Goal: Transaction & Acquisition: Purchase product/service

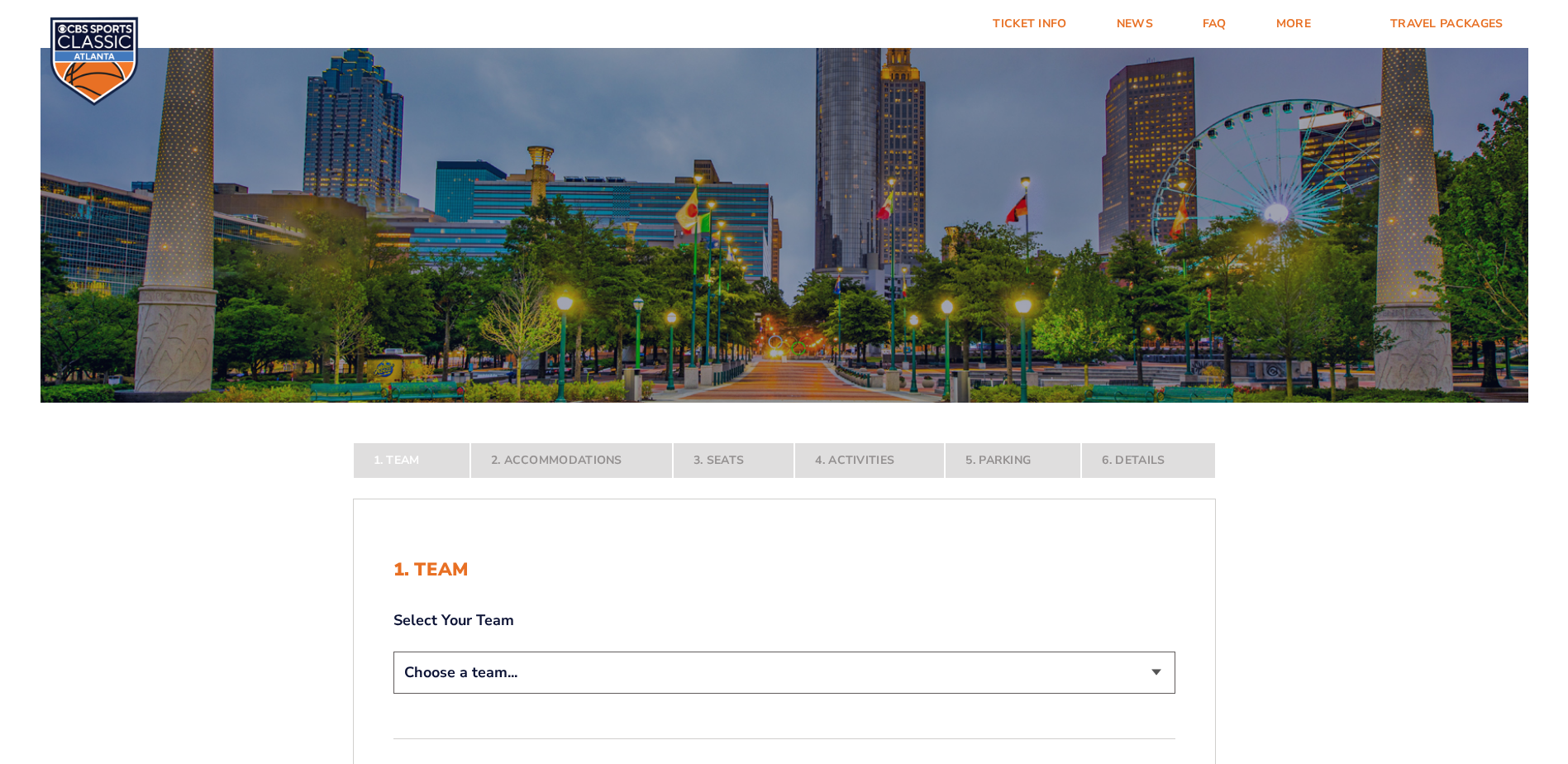
click at [642, 660] on select "Choose a team... Kentucky Wildcats Ohio State Buckeyes North Carolina Tar Heels…" at bounding box center [784, 672] width 782 height 43
select select "12956"
click at [393, 694] on select "Choose a team... Kentucky Wildcats Ohio State Buckeyes North Carolina Tar Heels…" at bounding box center [784, 672] width 782 height 43
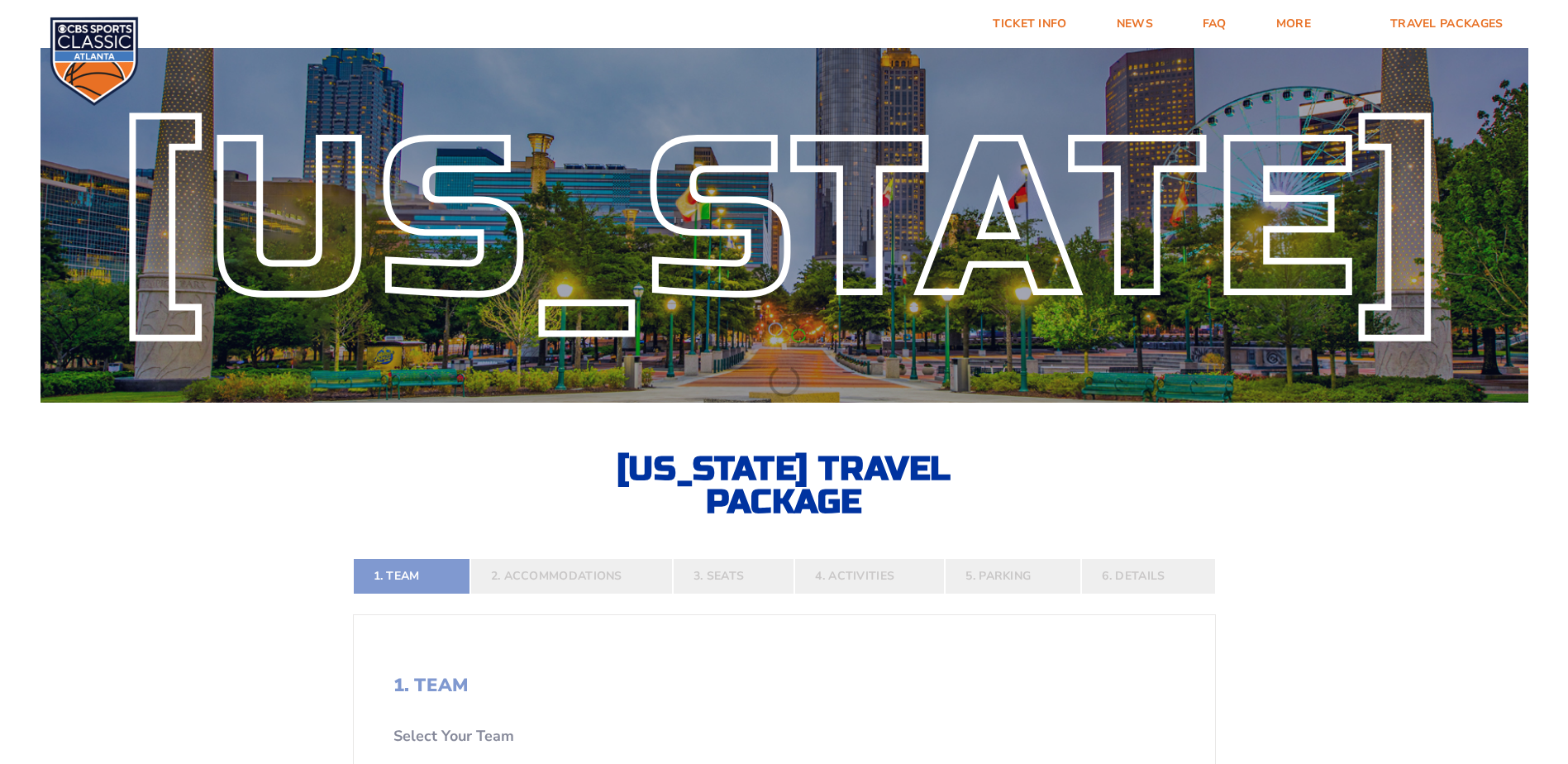
scroll to position [331, 0]
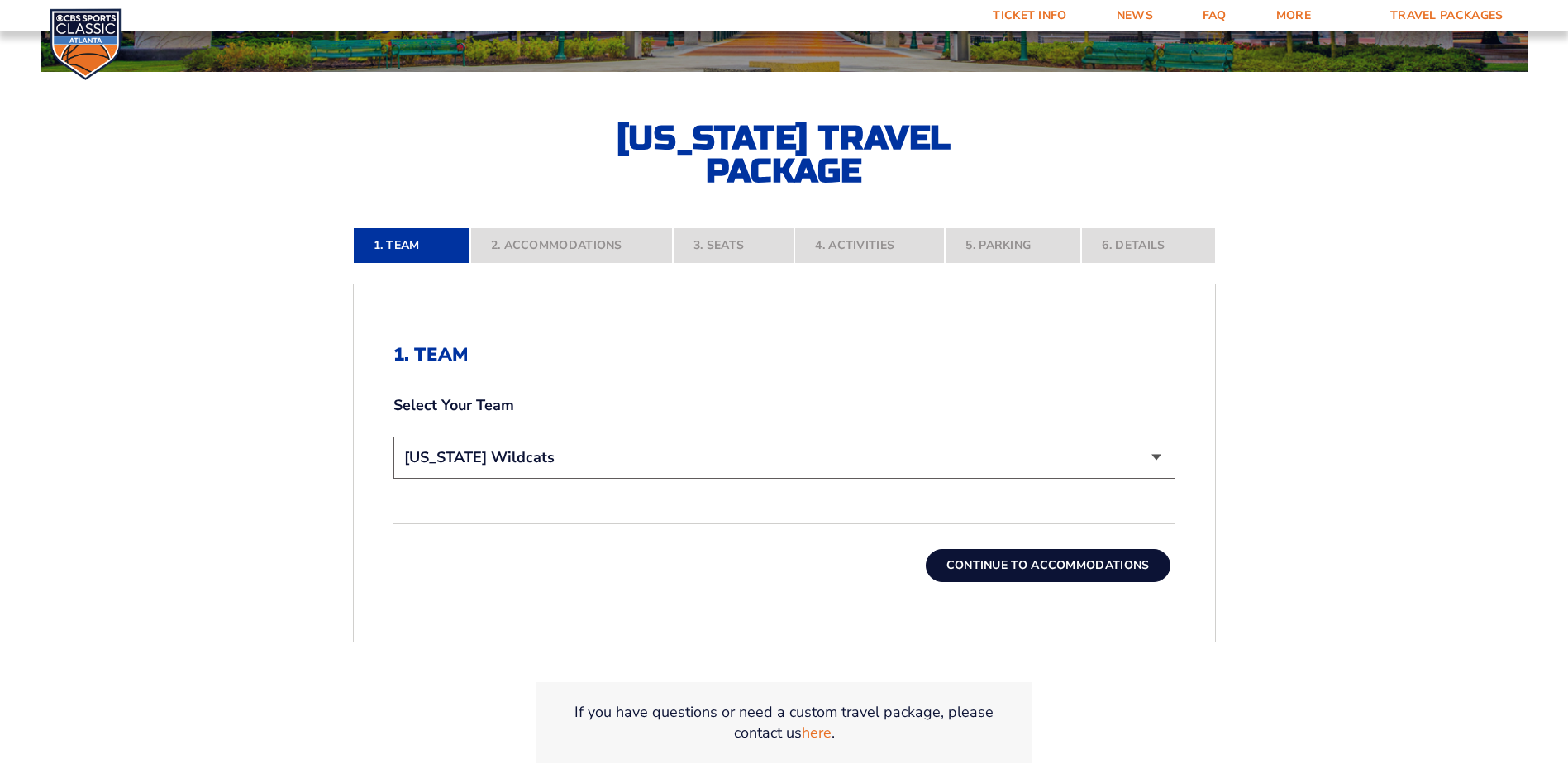
click at [1007, 553] on button "Continue To Accommodations" at bounding box center [1048, 565] width 245 height 33
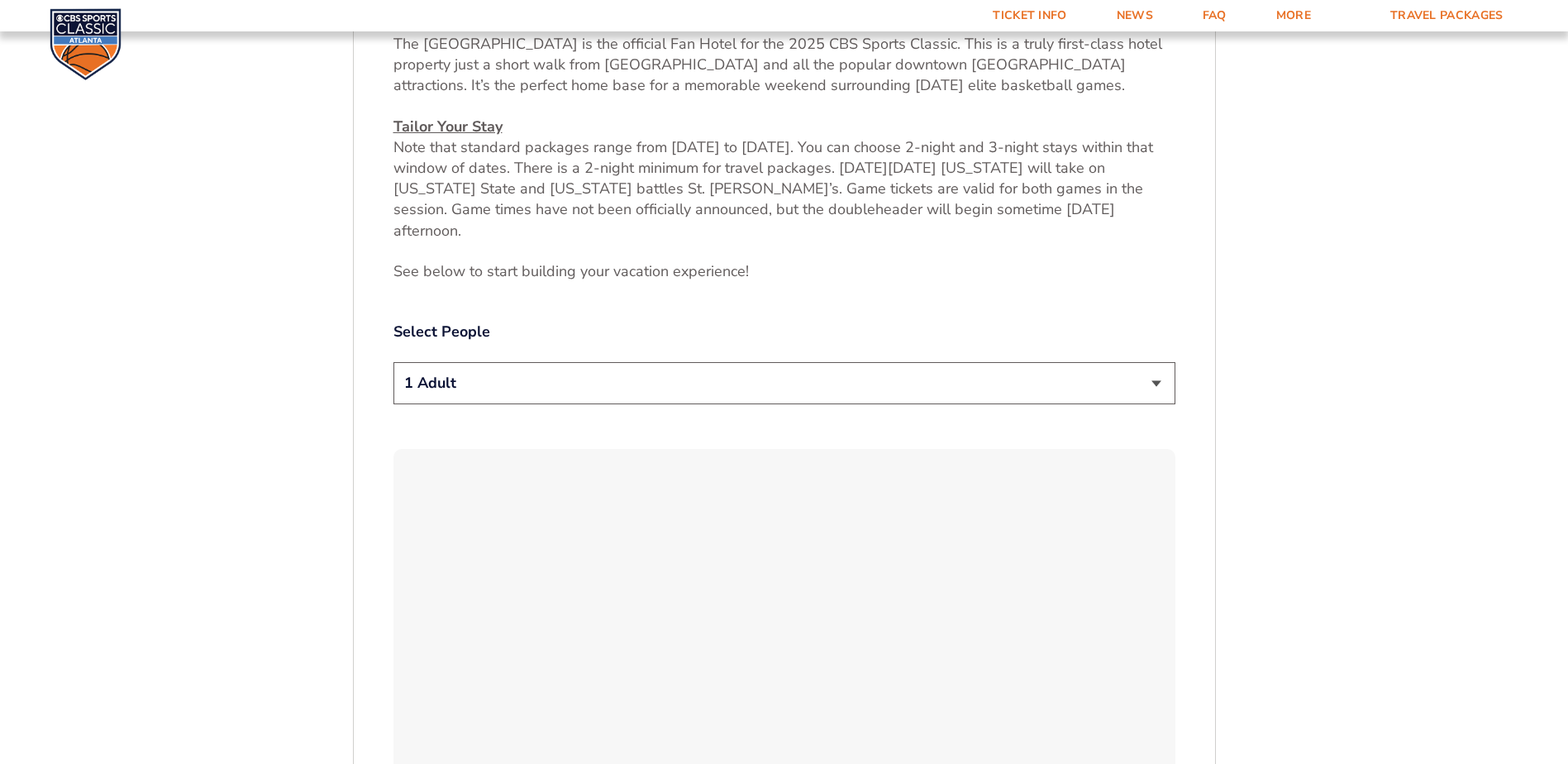
scroll to position [939, 0]
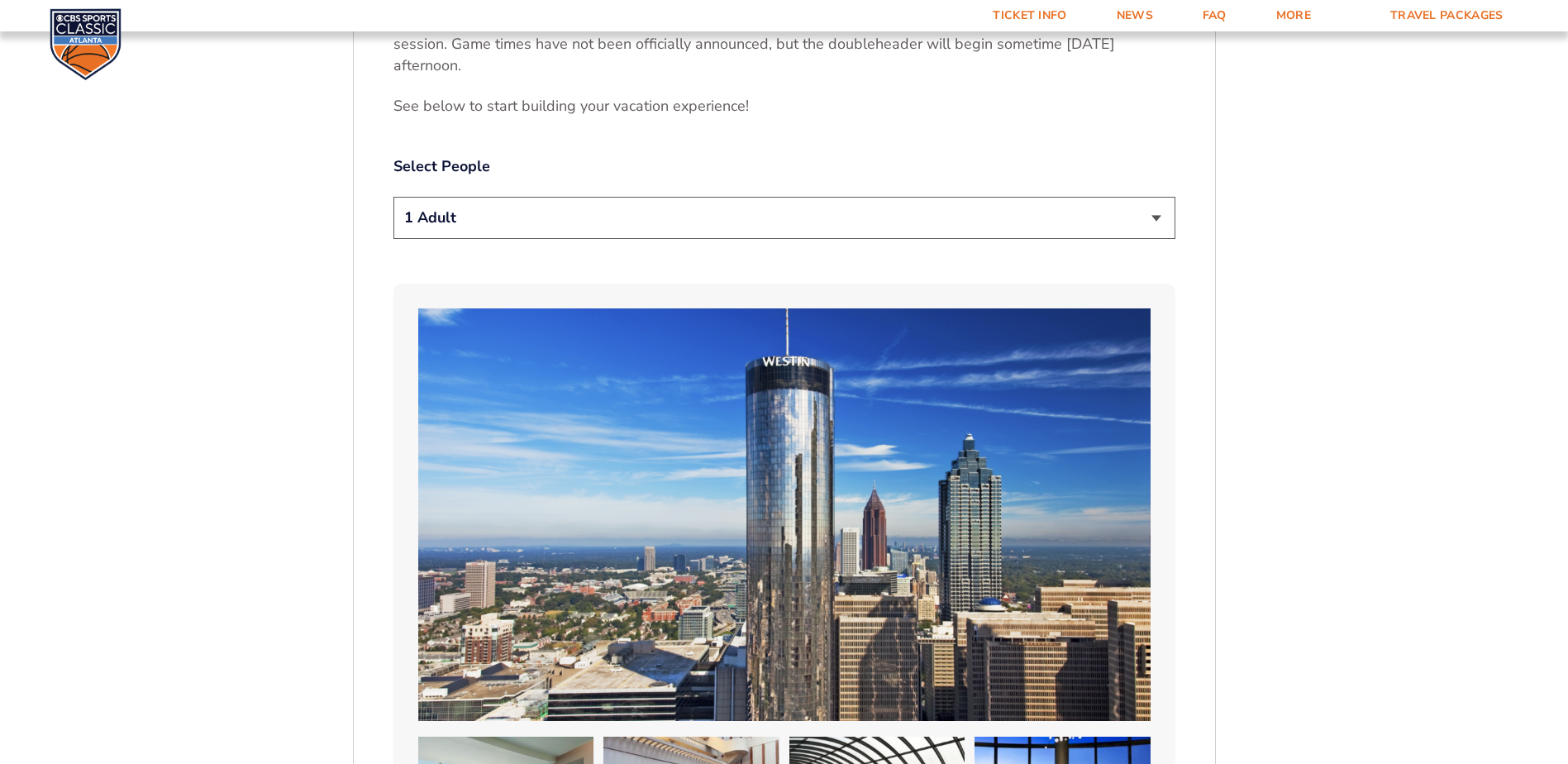
click at [580, 199] on select "1 Adult 2 Adults 3 Adults 4 Adults 2 Adults + 1 Child 2 Adults + 2 Children 2 A…" at bounding box center [784, 218] width 782 height 43
select select "2 Adults"
click at [393, 197] on select "1 Adult 2 Adults 3 Adults 4 Adults 2 Adults + 1 Child 2 Adults + 2 Children 2 A…" at bounding box center [784, 218] width 782 height 43
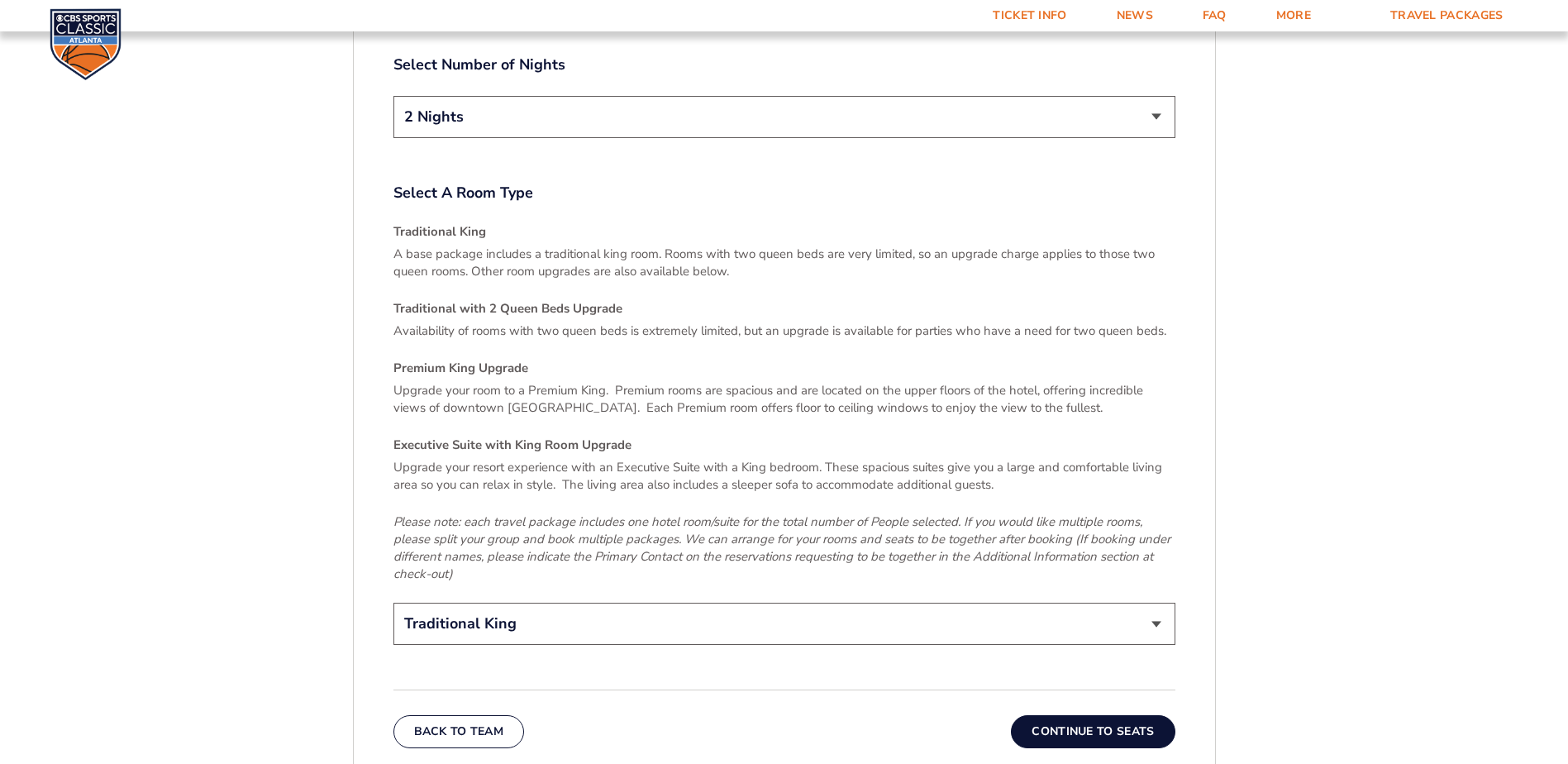
scroll to position [2427, 0]
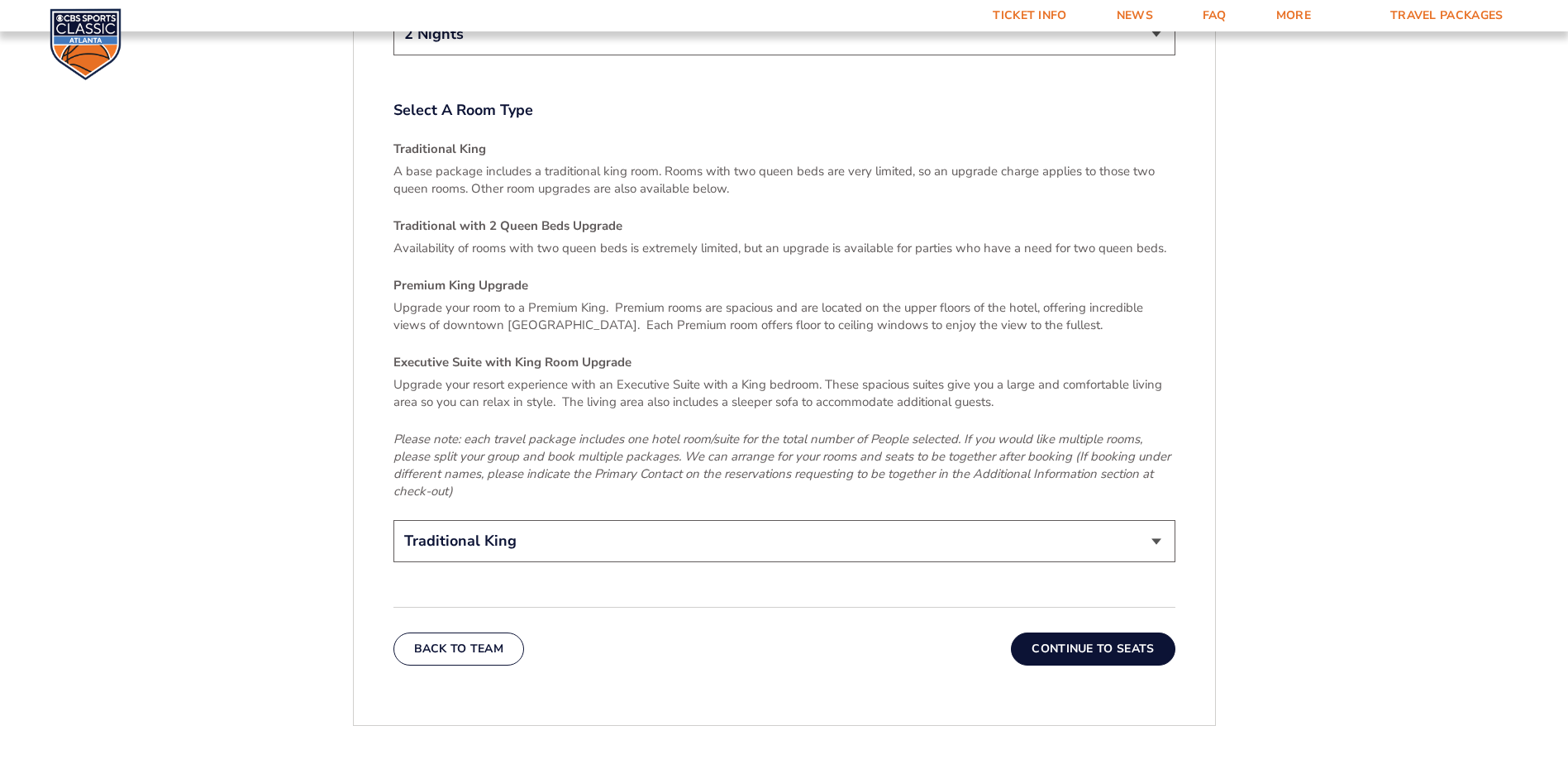
click at [1163, 632] on button "Continue To Seats" at bounding box center [1092, 649] width 163 height 33
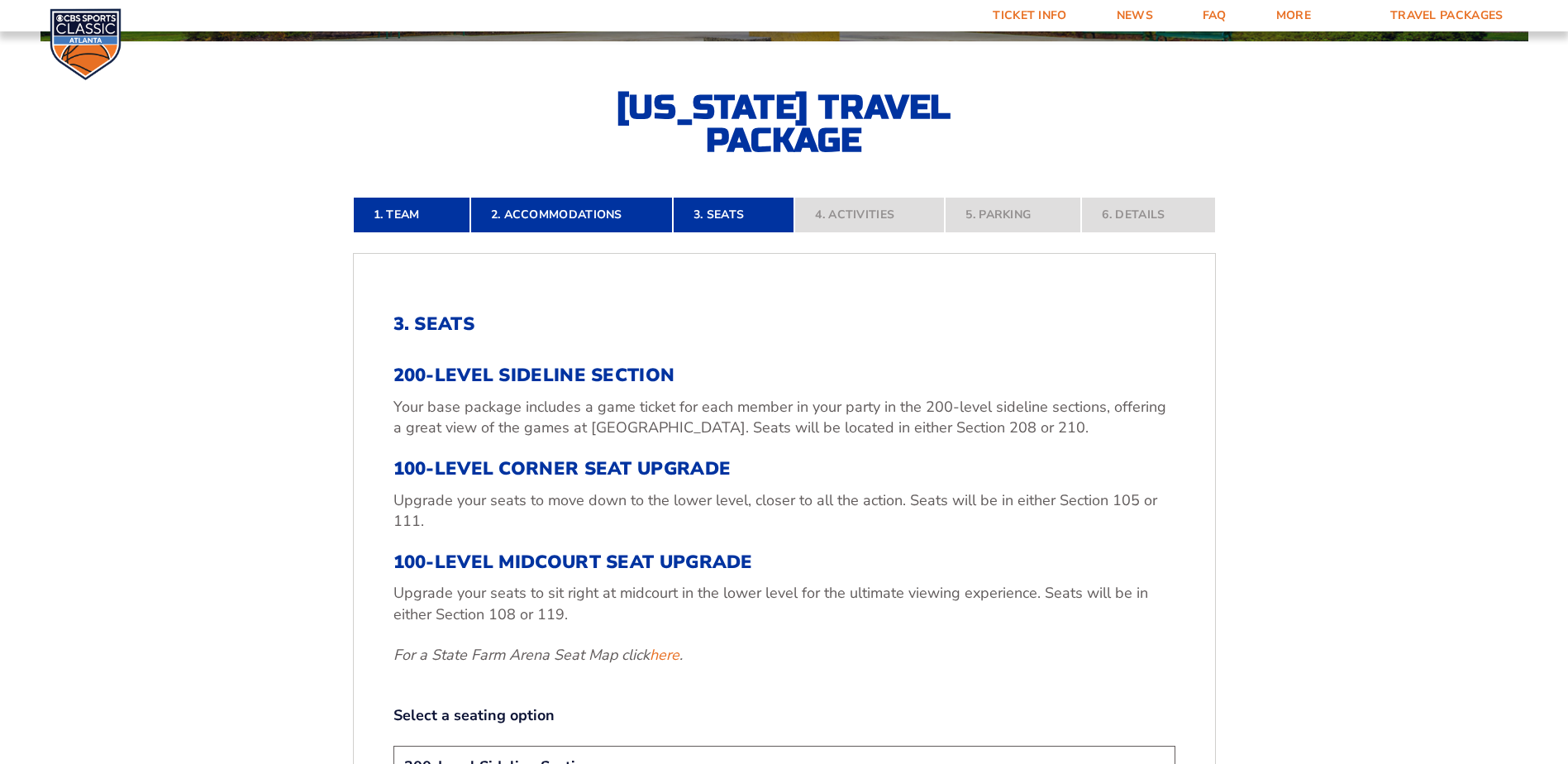
scroll to position [526, 0]
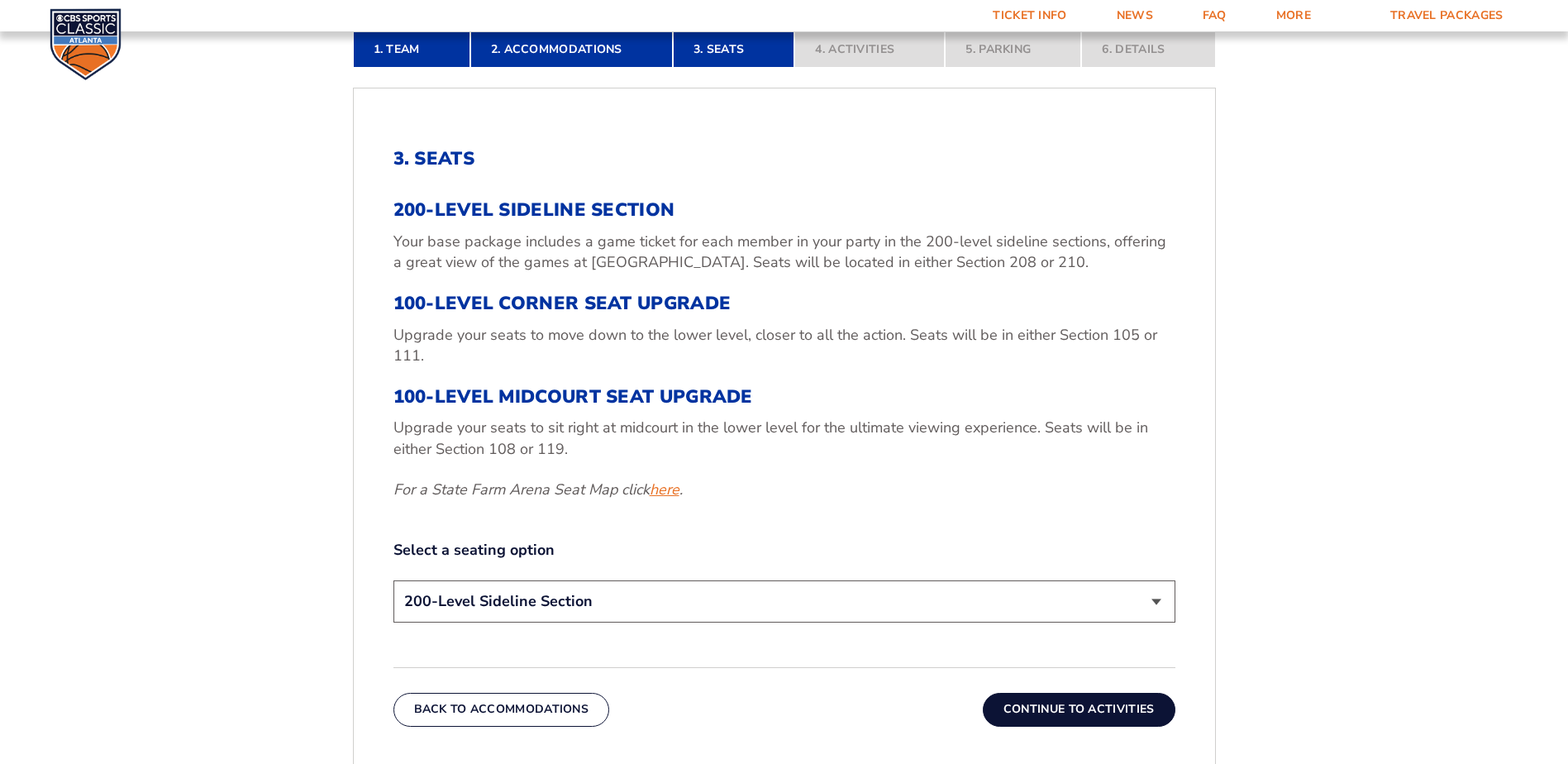
click at [668, 487] on link "here" at bounding box center [664, 490] width 30 height 21
click at [586, 605] on select "200-Level Sideline Section 100-Level Corner Seat Upgrade (+$120 per person) 100…" at bounding box center [784, 601] width 782 height 43
click at [248, 595] on form "Kentucky Kentucky Travel Package Ohio State Ohio State Travel Package North Car…" at bounding box center [784, 327] width 1568 height 1707
click at [557, 588] on select "200-Level Sideline Section 100-Level Corner Seat Upgrade (+$120 per person) 100…" at bounding box center [784, 601] width 782 height 43
click at [393, 580] on select "200-Level Sideline Section 100-Level Corner Seat Upgrade (+$120 per person) 100…" at bounding box center [784, 601] width 782 height 43
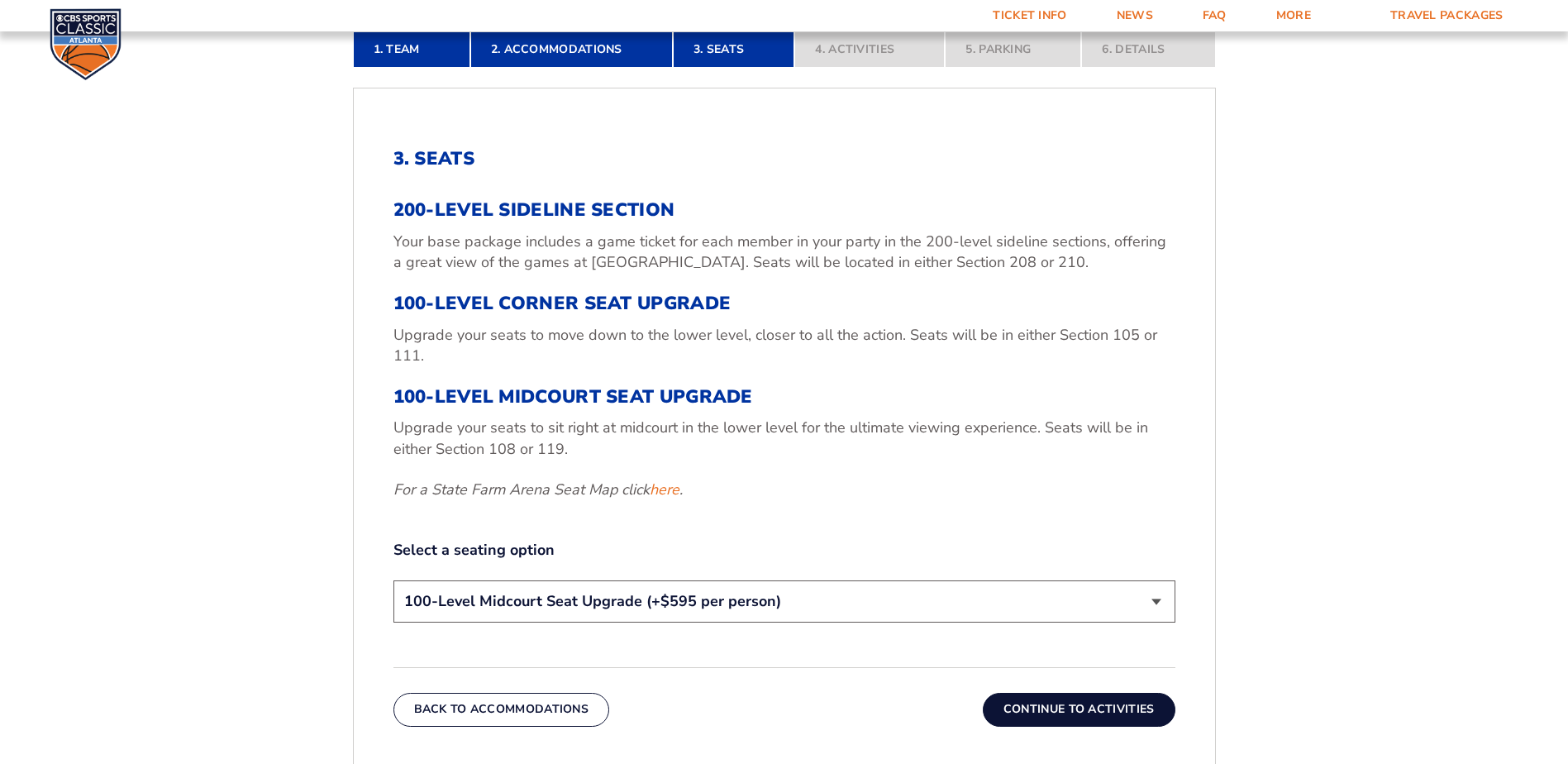
click at [1136, 706] on button "Continue To Activities" at bounding box center [1079, 709] width 193 height 33
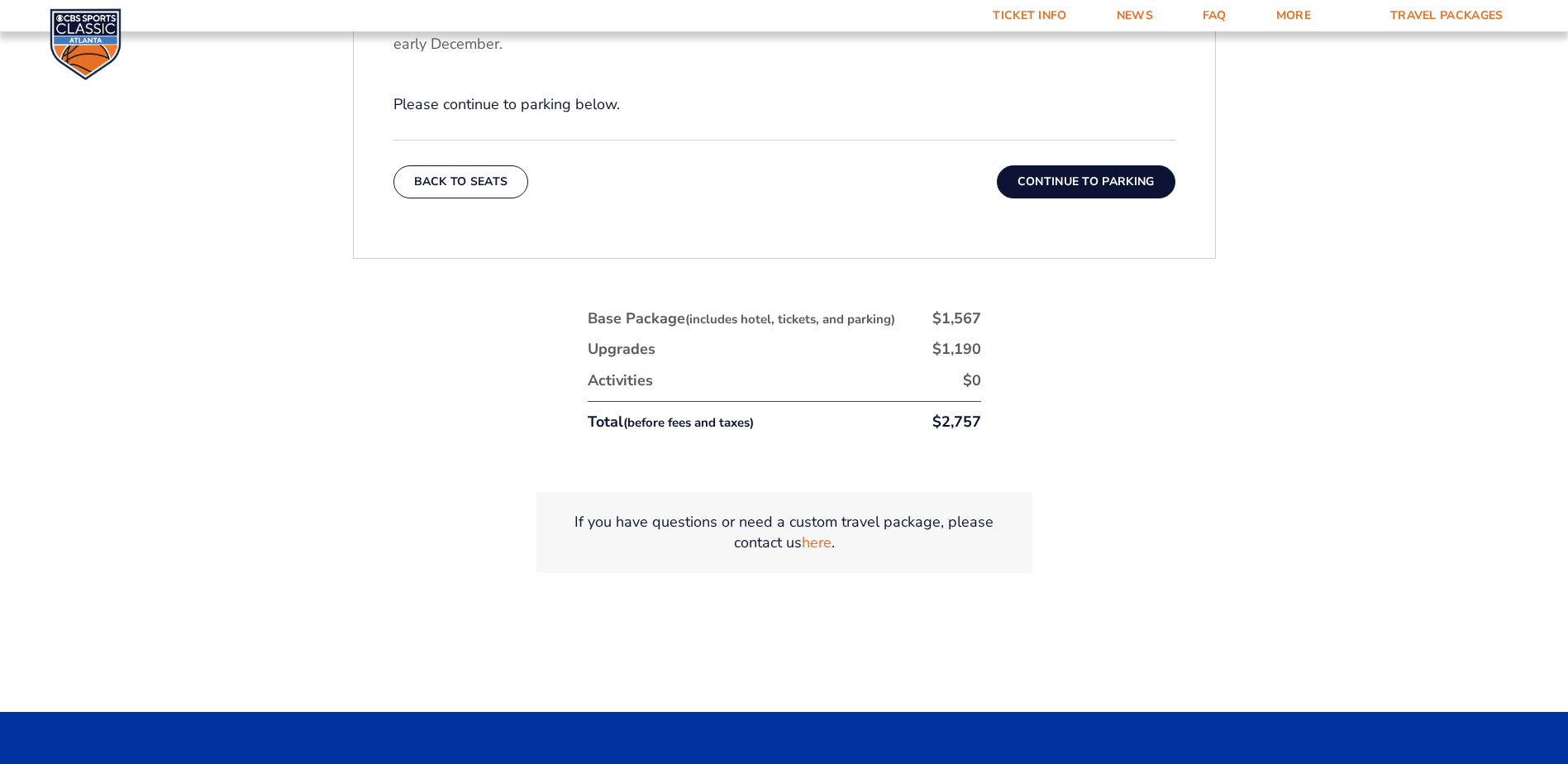
scroll to position [692, 0]
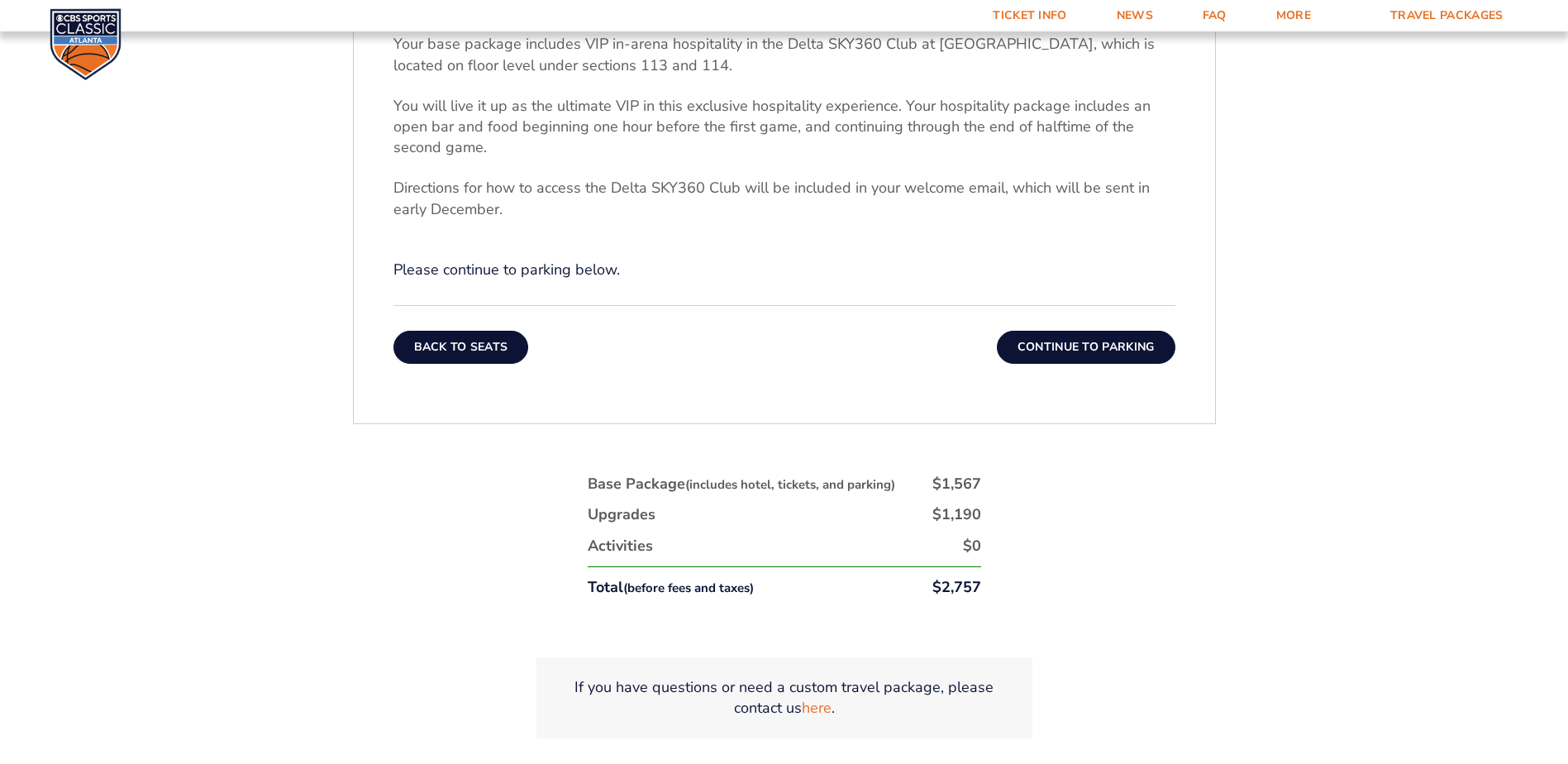
click at [449, 352] on button "Back To Seats" at bounding box center [461, 347] width 135 height 33
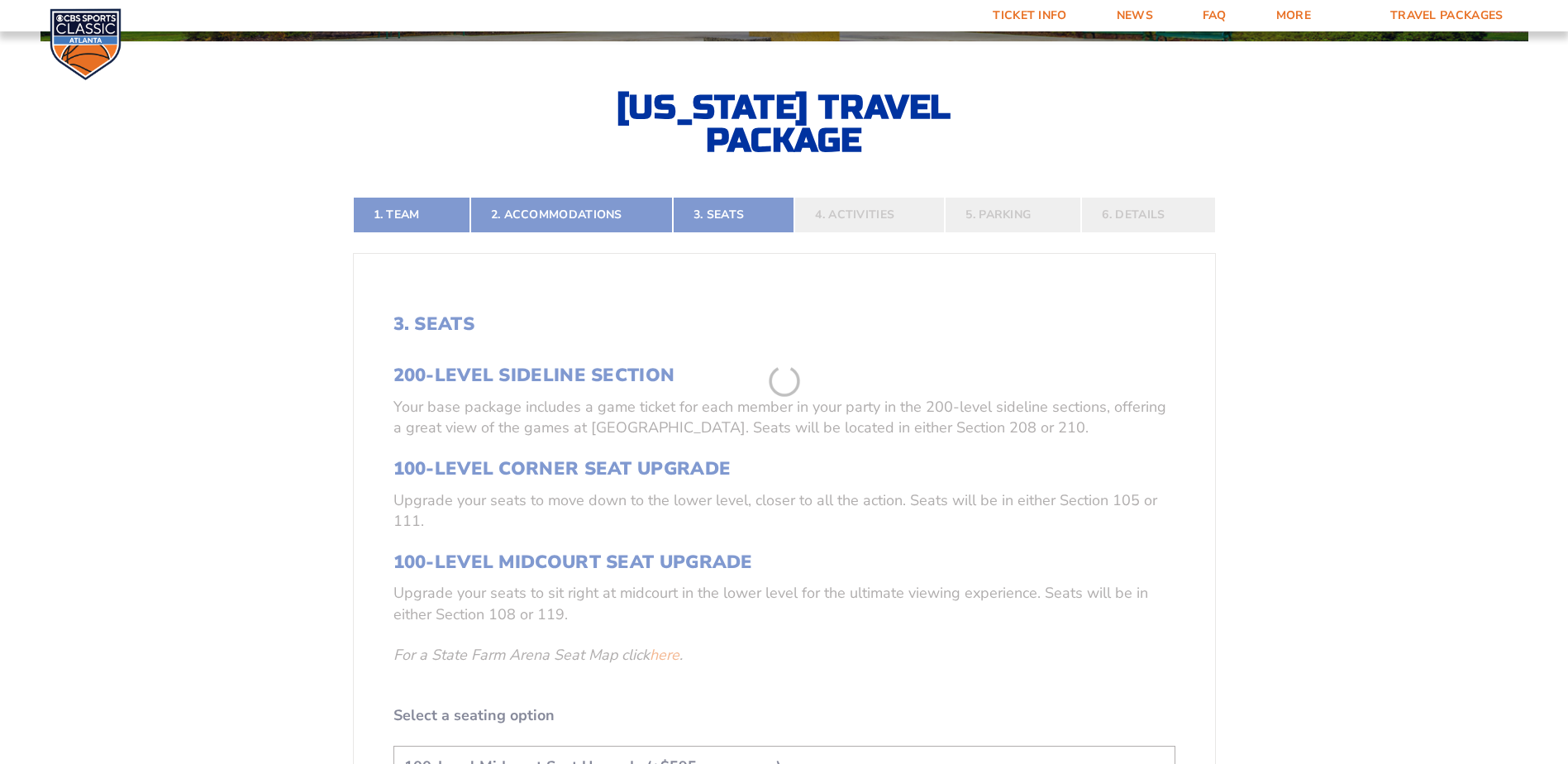
scroll to position [774, 0]
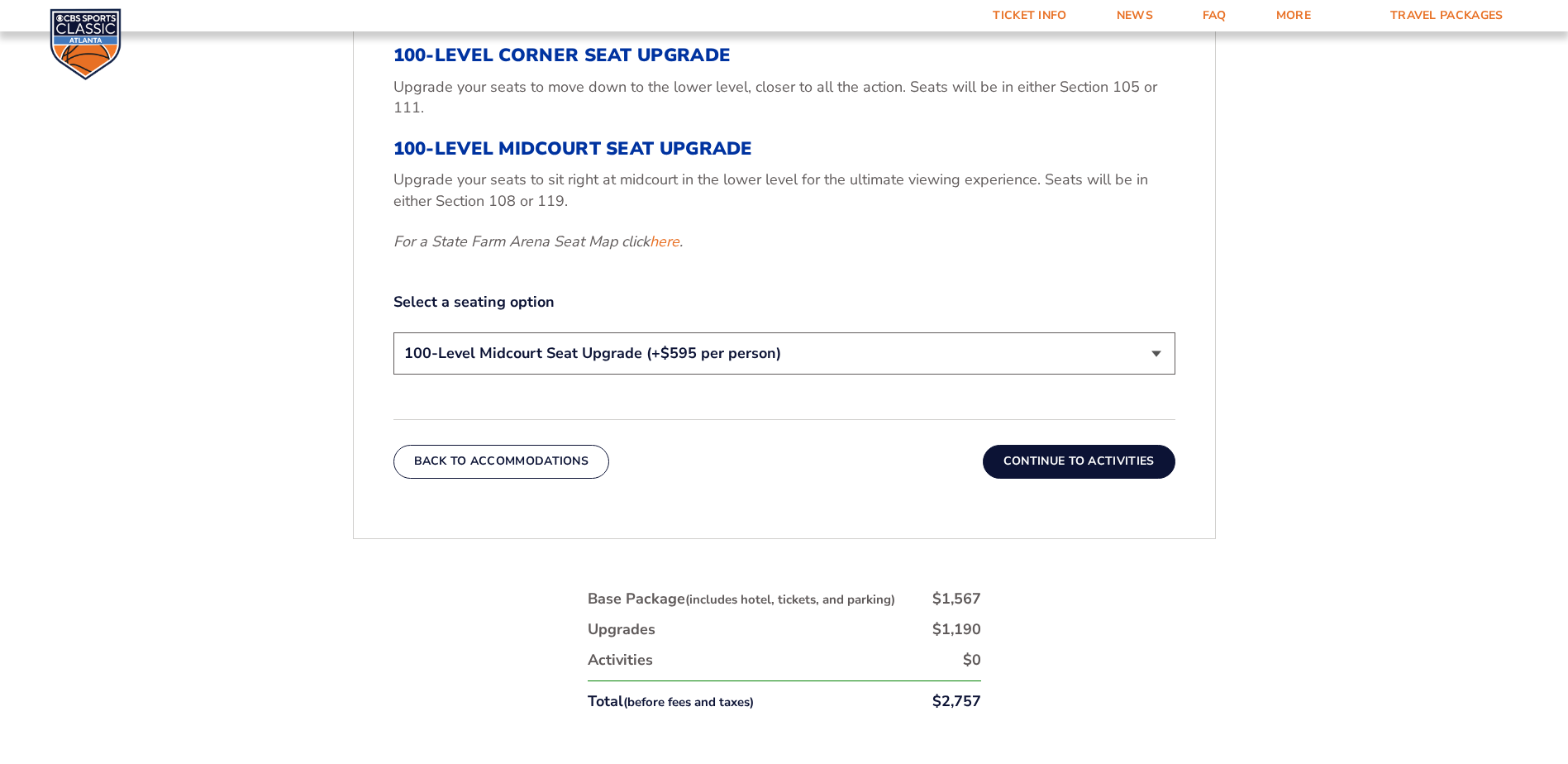
click at [544, 347] on select "200-Level Sideline Section 100-Level Corner Seat Upgrade (+$120 per person) 100…" at bounding box center [784, 353] width 782 height 43
click at [393, 333] on select "200-Level Sideline Section 100-Level Corner Seat Upgrade (+$120 per person) 100…" at bounding box center [784, 353] width 782 height 43
click at [679, 243] on link "here" at bounding box center [664, 242] width 30 height 21
click at [682, 344] on select "200-Level Sideline Section 100-Level Corner Seat Upgrade (+$120 per person) 100…" at bounding box center [784, 353] width 782 height 43
select select "100-Level Midcourt Seat Upgrade"
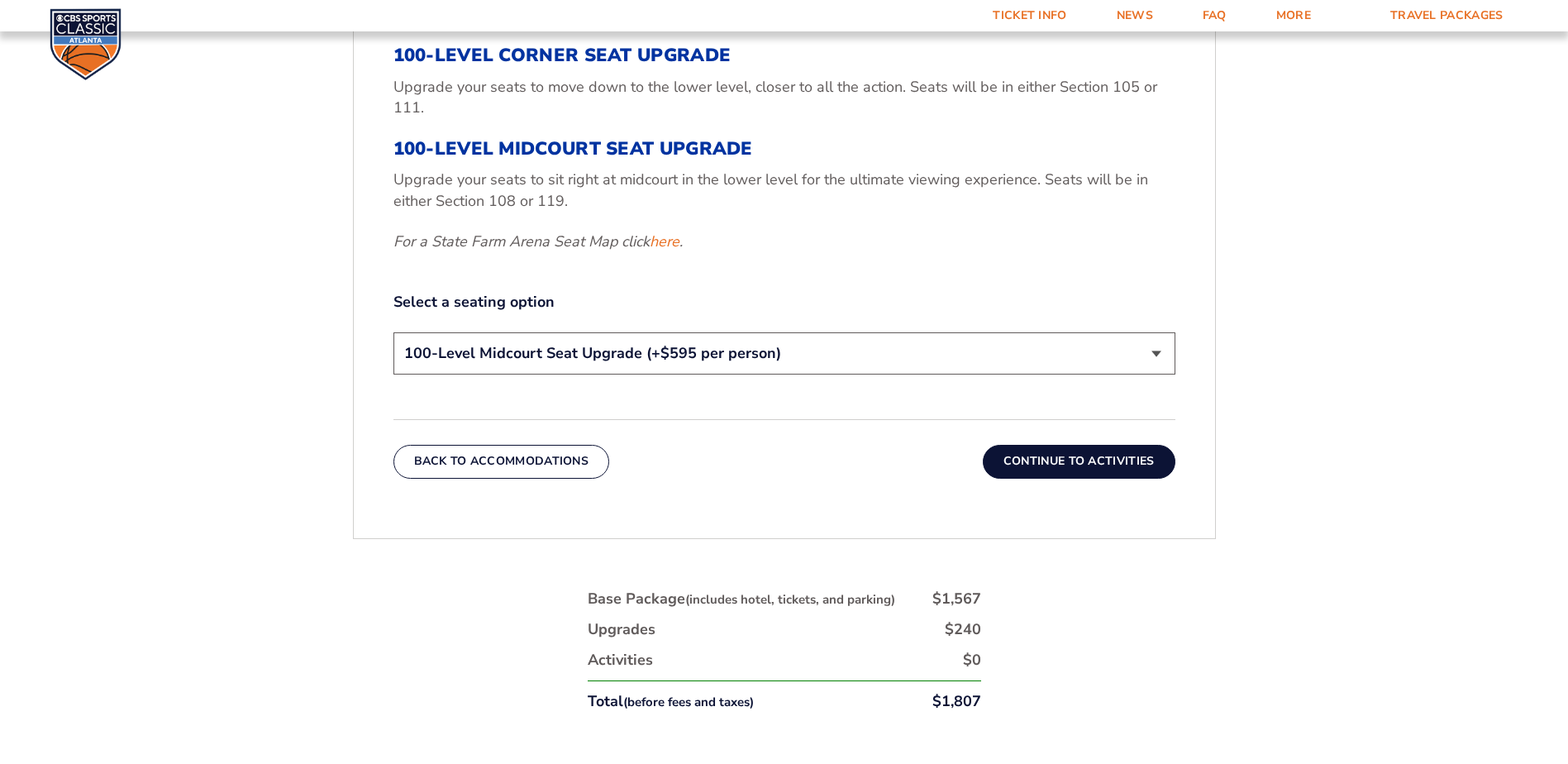
click at [393, 333] on select "200-Level Sideline Section 100-Level Corner Seat Upgrade (+$120 per person) 100…" at bounding box center [784, 353] width 782 height 43
click at [1076, 456] on button "Continue To Activities" at bounding box center [1079, 461] width 193 height 33
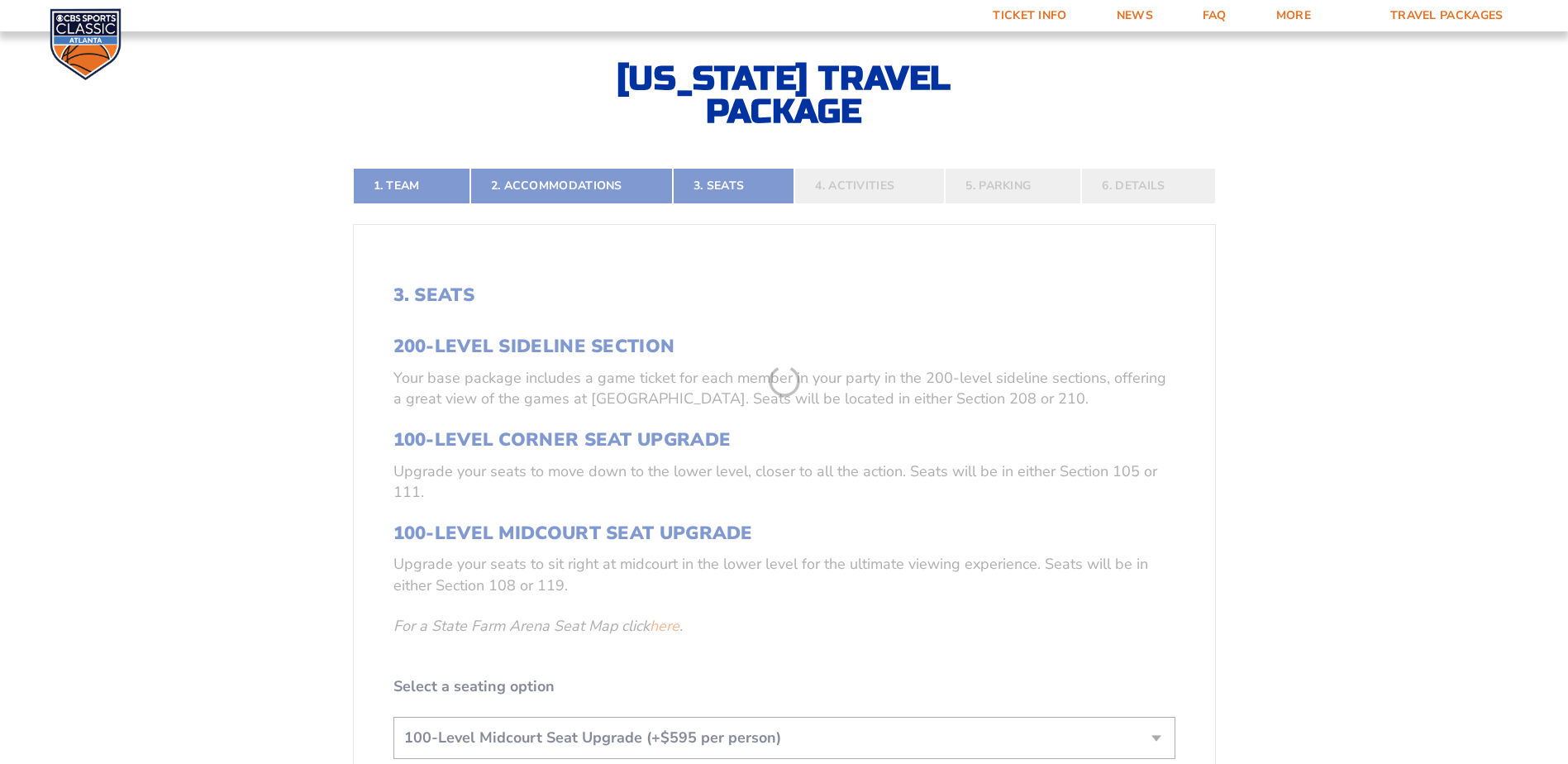
scroll to position [361, 0]
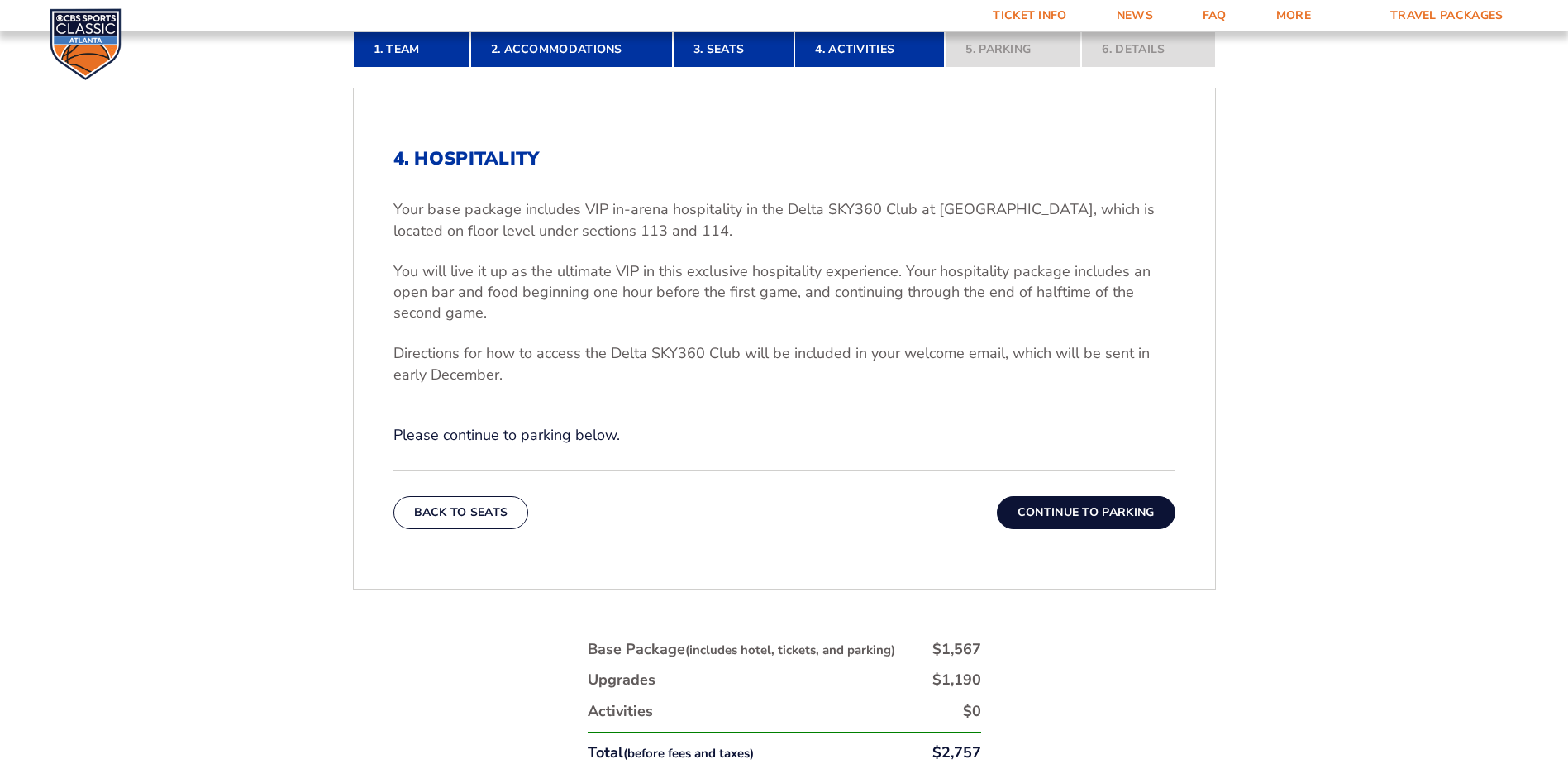
click at [1087, 506] on button "Continue To Parking" at bounding box center [1086, 512] width 179 height 33
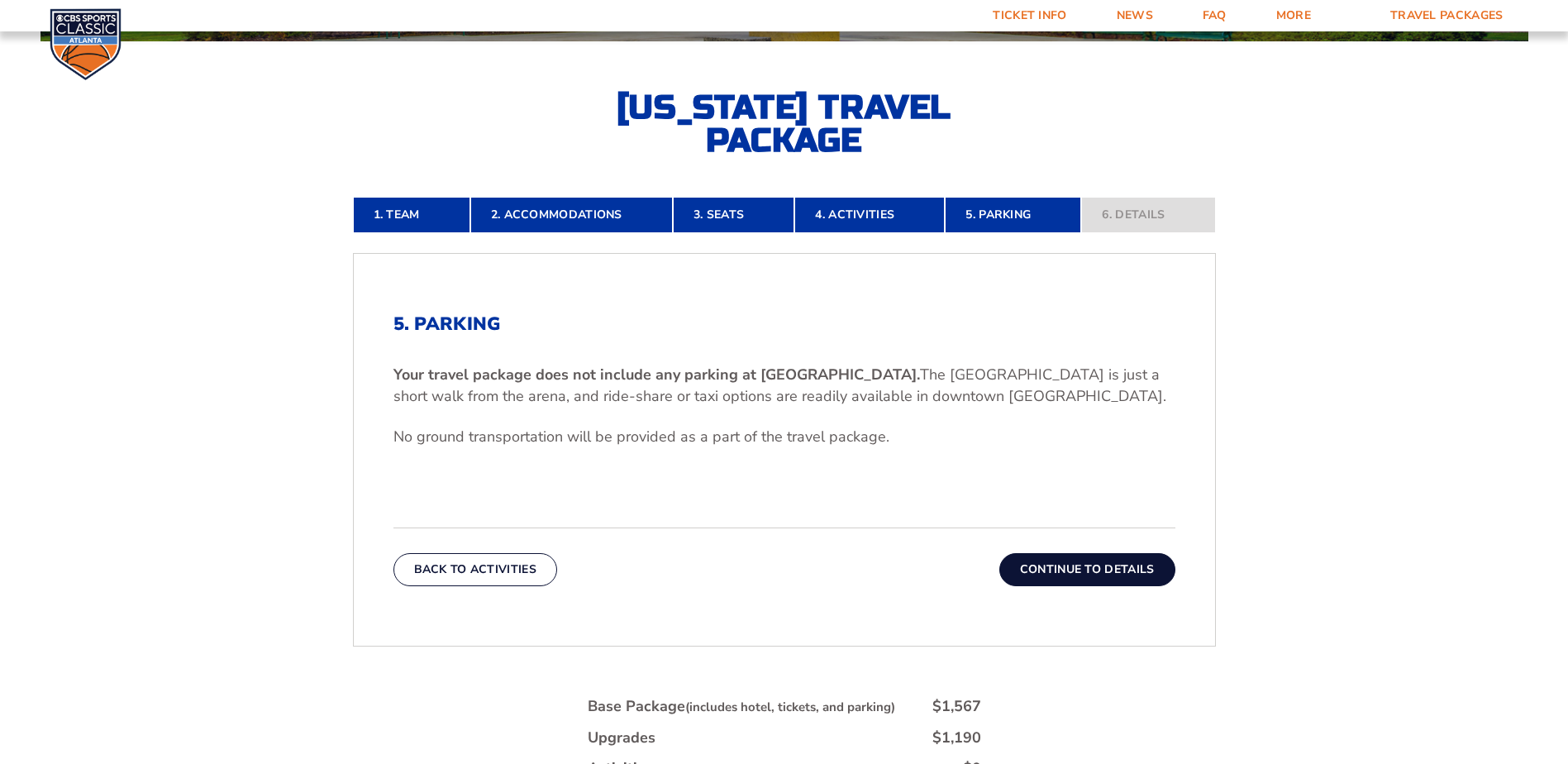
scroll to position [609, 0]
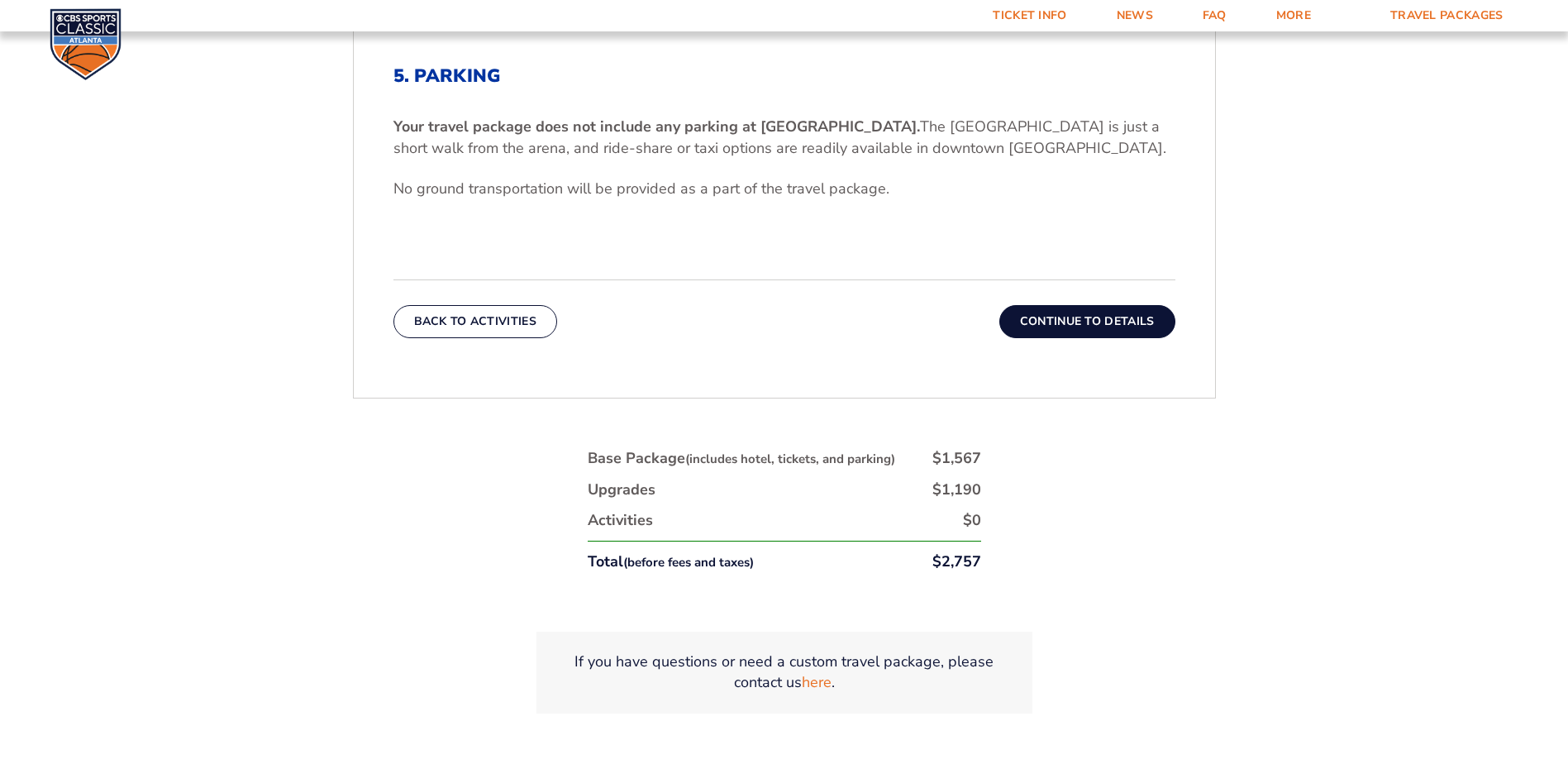
click at [1019, 327] on button "Continue To Details" at bounding box center [1087, 321] width 176 height 33
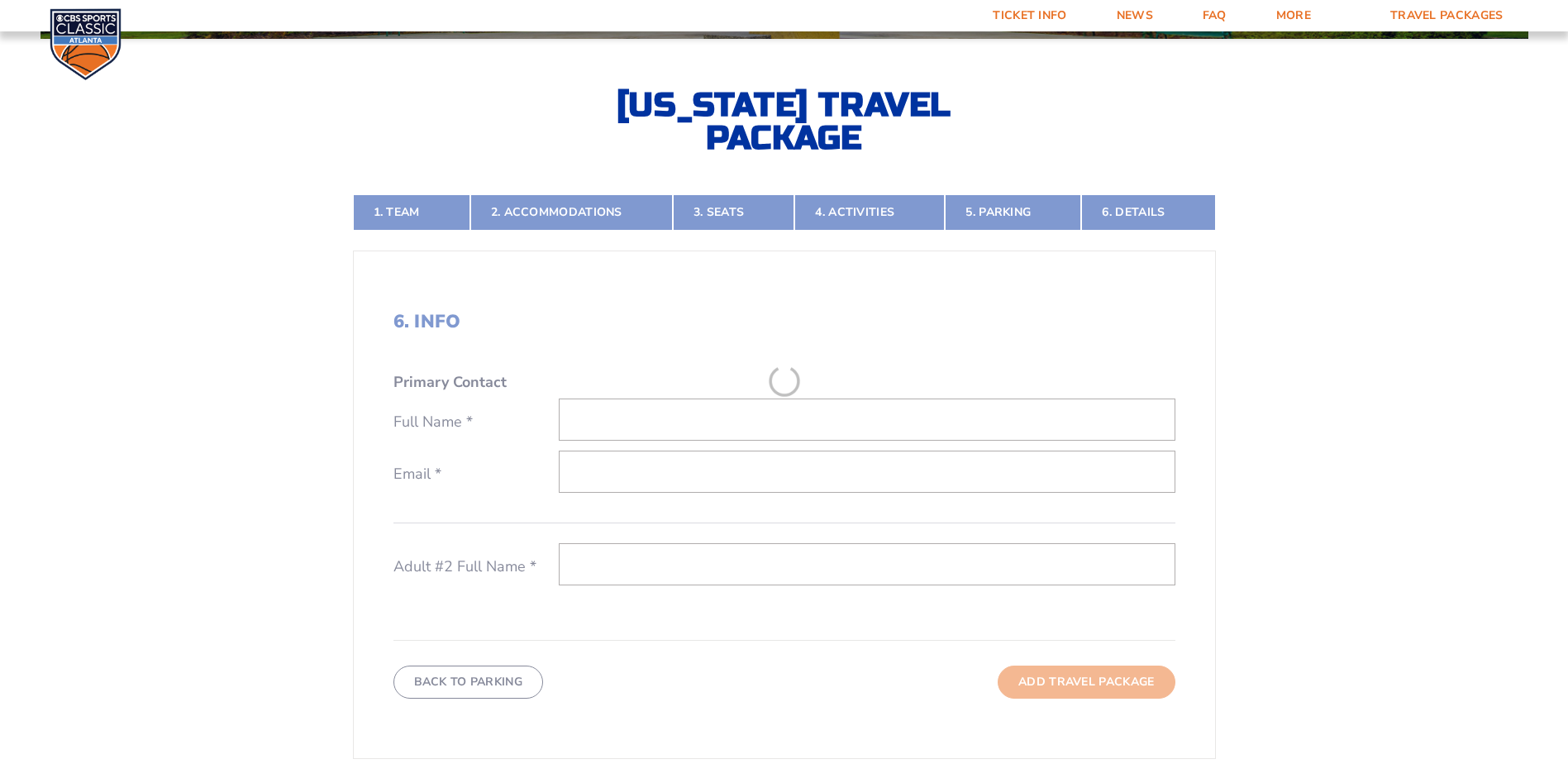
scroll to position [361, 0]
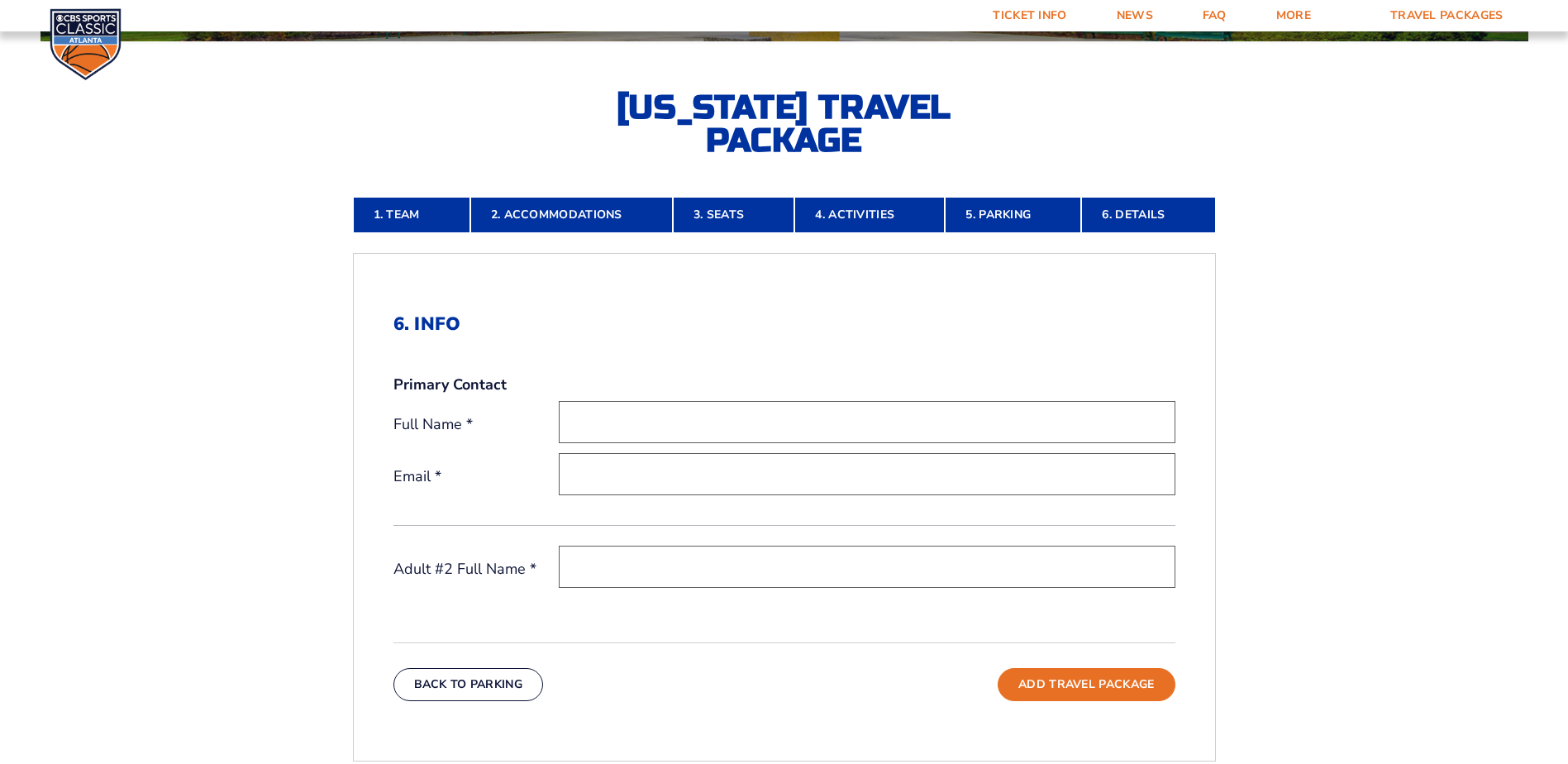
click at [677, 411] on input "text" at bounding box center [867, 422] width 616 height 43
click at [662, 424] on input "text" at bounding box center [867, 422] width 616 height 43
type input "Andy Marcum"
type input "rmarcum1014@msn.com"
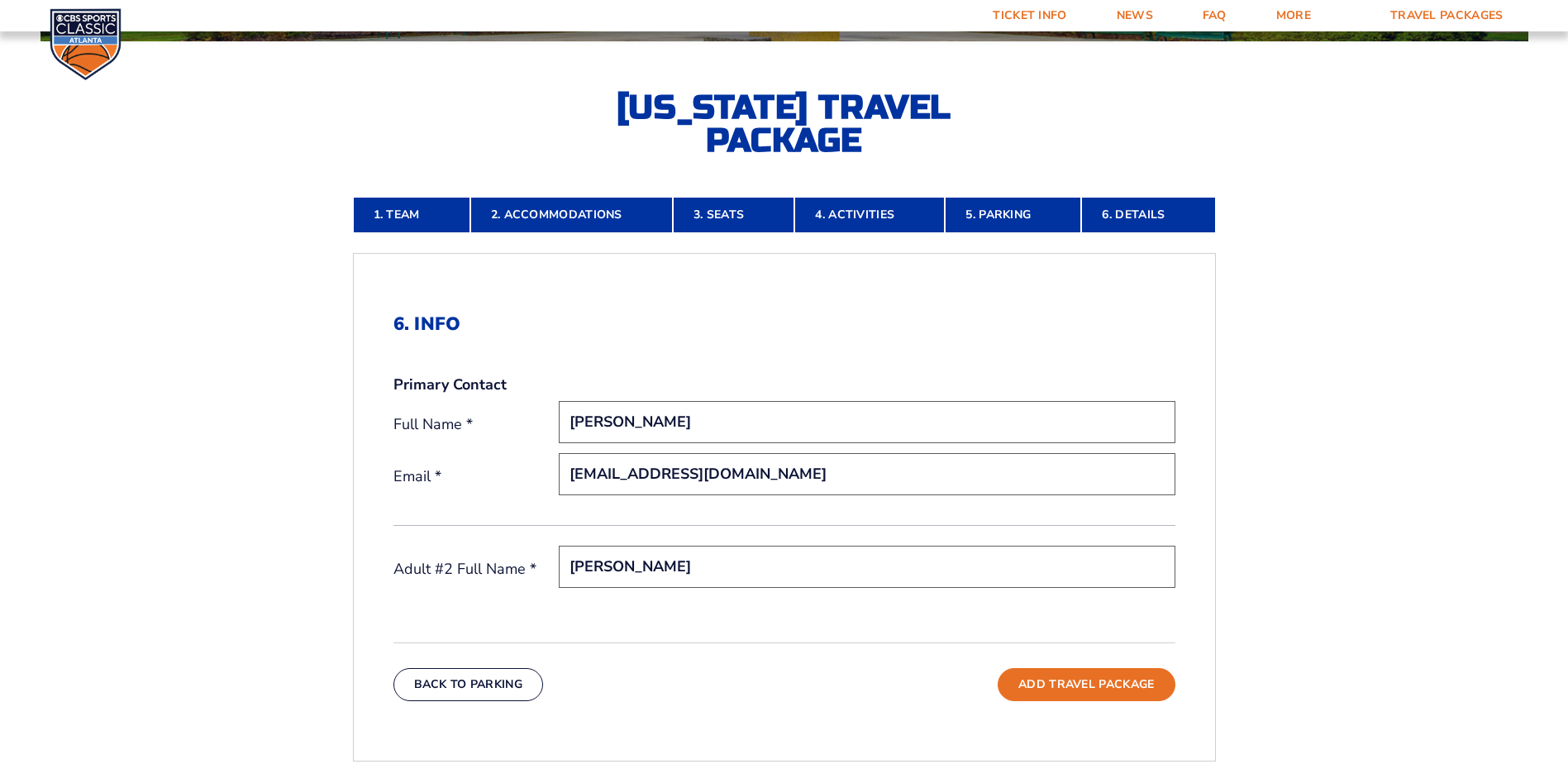
type input "Robin Marcum"
drag, startPoint x: 681, startPoint y: 473, endPoint x: 952, endPoint y: 449, distance: 272.1
click at [952, 449] on div "Primary Contact Full Name * Andy Marcum Email * rmarcum1014@msn.com" at bounding box center [784, 450] width 782 height 151
type input "rmarcum1014@gmail.com"
click at [1119, 686] on button "Add Travel Package" at bounding box center [1086, 684] width 177 height 33
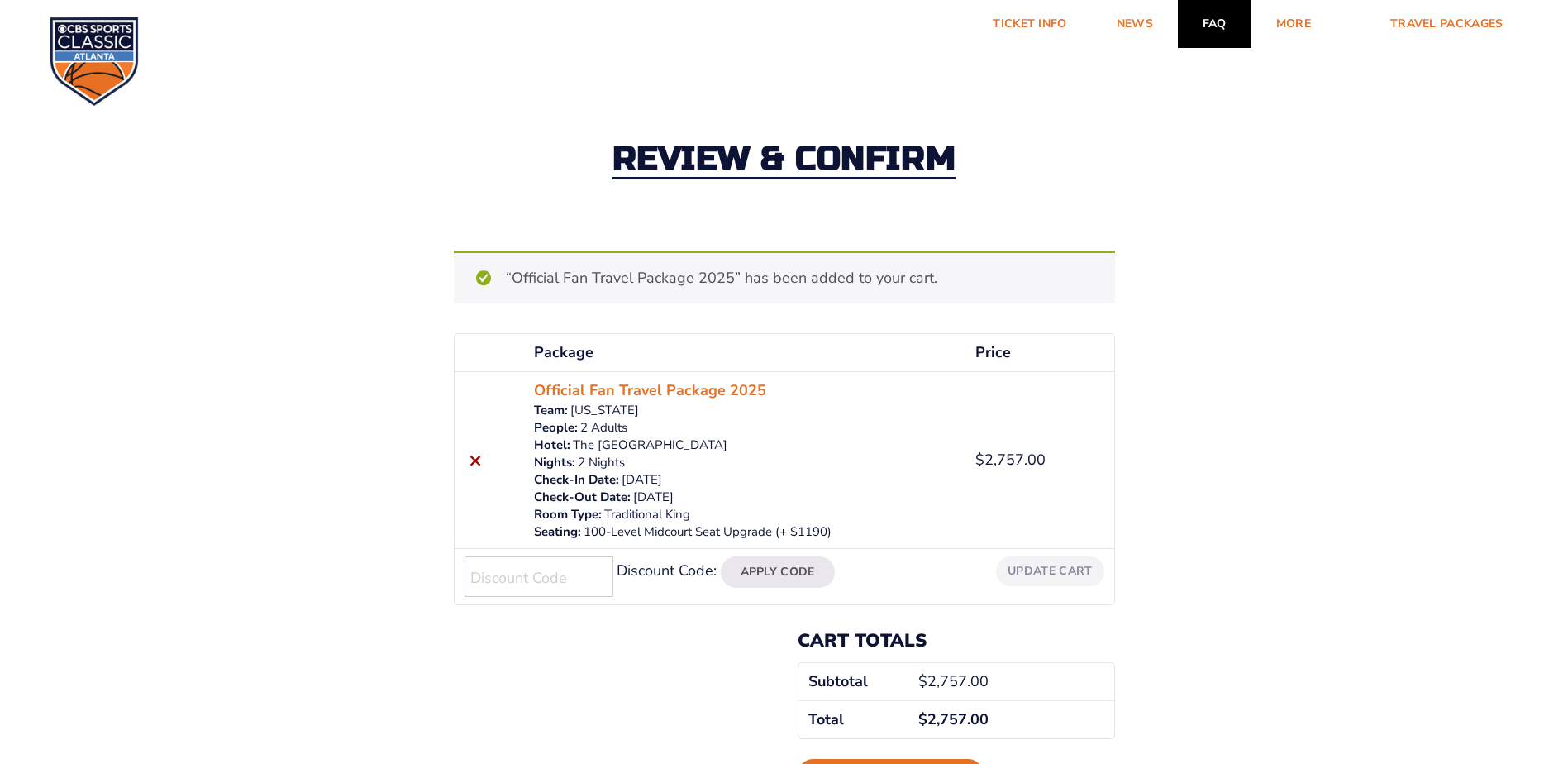
click at [1211, 18] on link "FAQ" at bounding box center [1215, 23] width 74 height 48
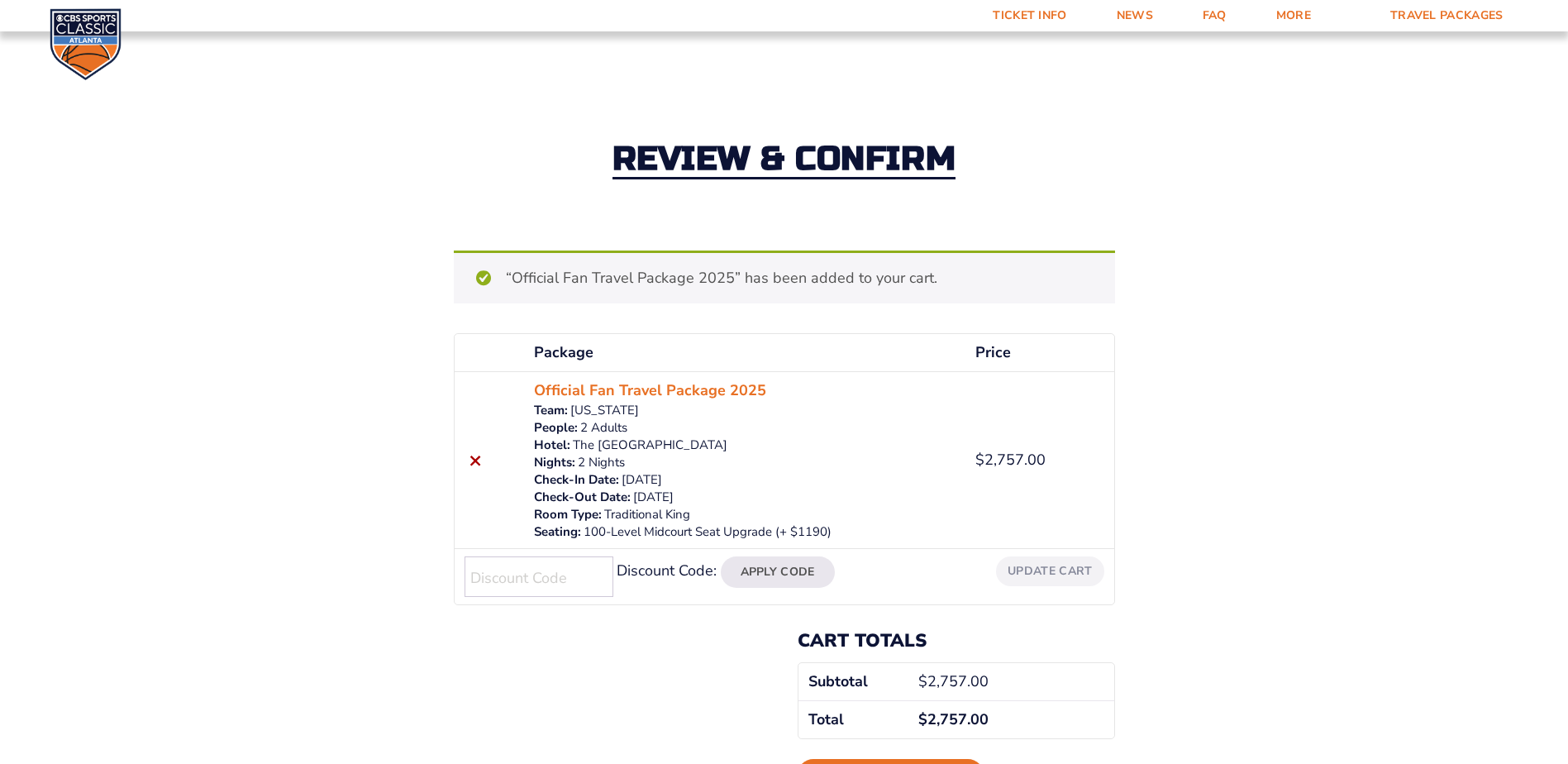
scroll to position [248, 0]
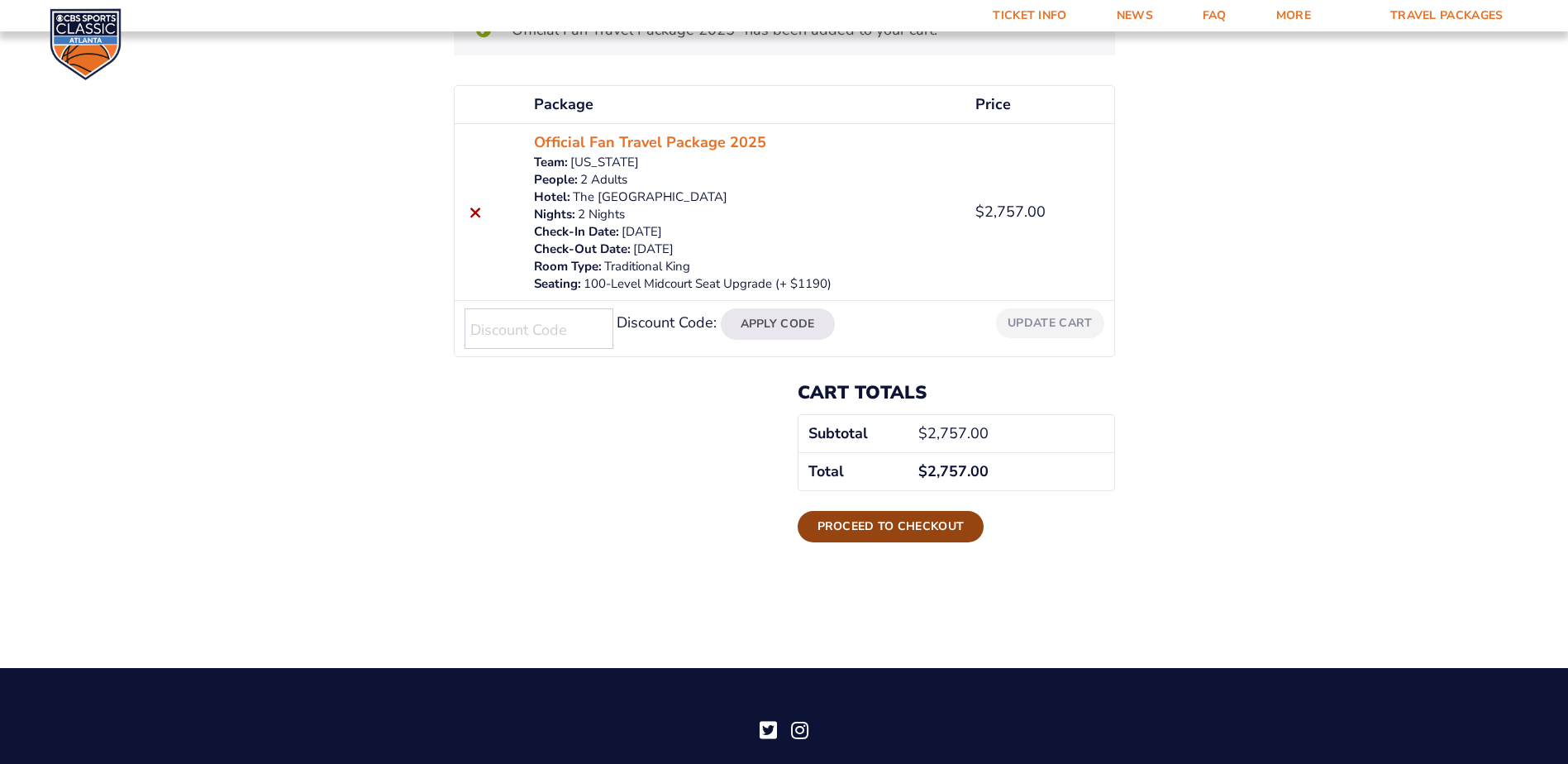
click at [911, 533] on link "Proceed to checkout" at bounding box center [891, 526] width 187 height 31
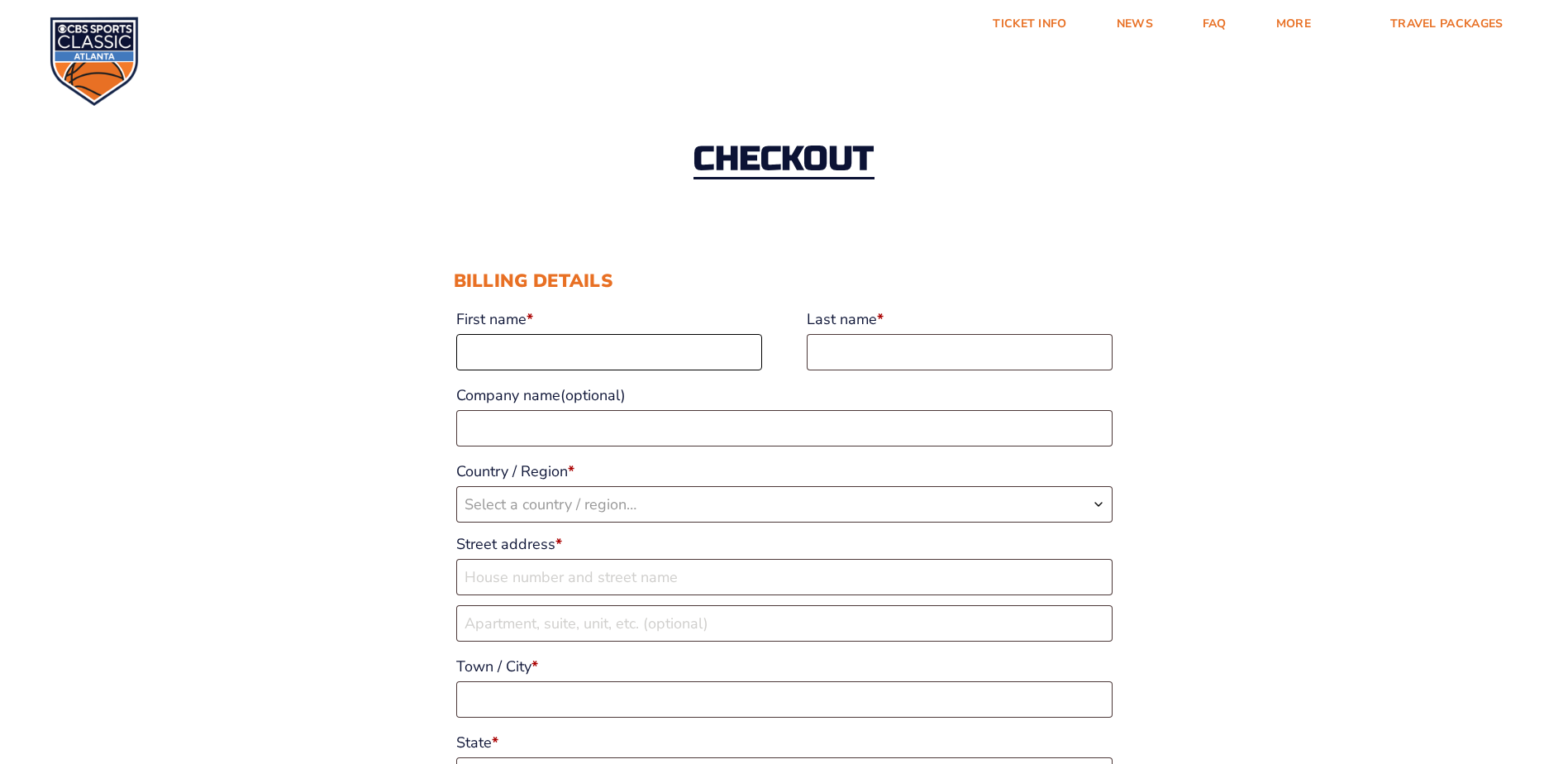
click at [634, 352] on input "First name *" at bounding box center [609, 352] width 306 height 36
type input "Andy"
type input "Marcum"
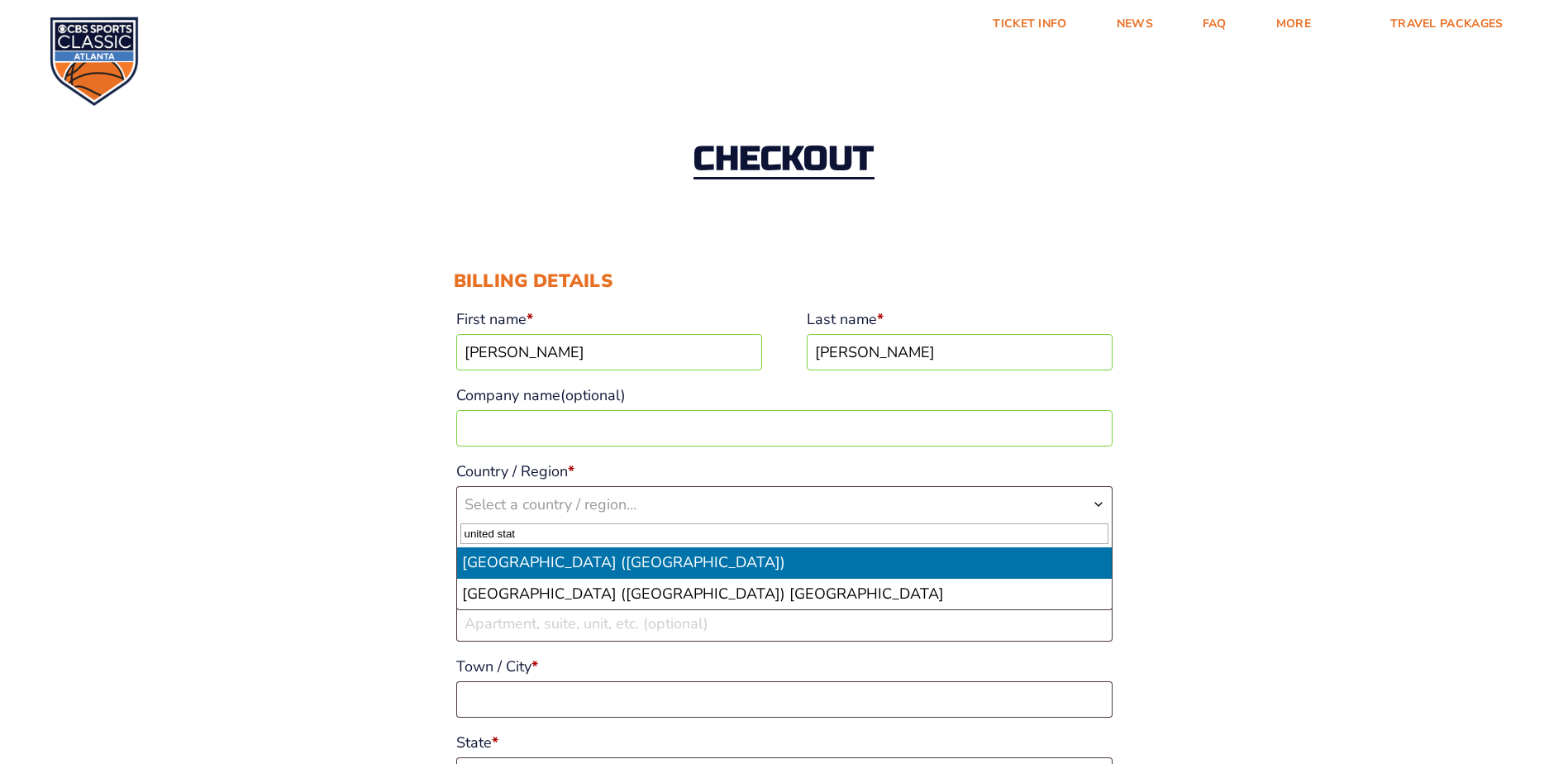
type input "united stat"
select select "US"
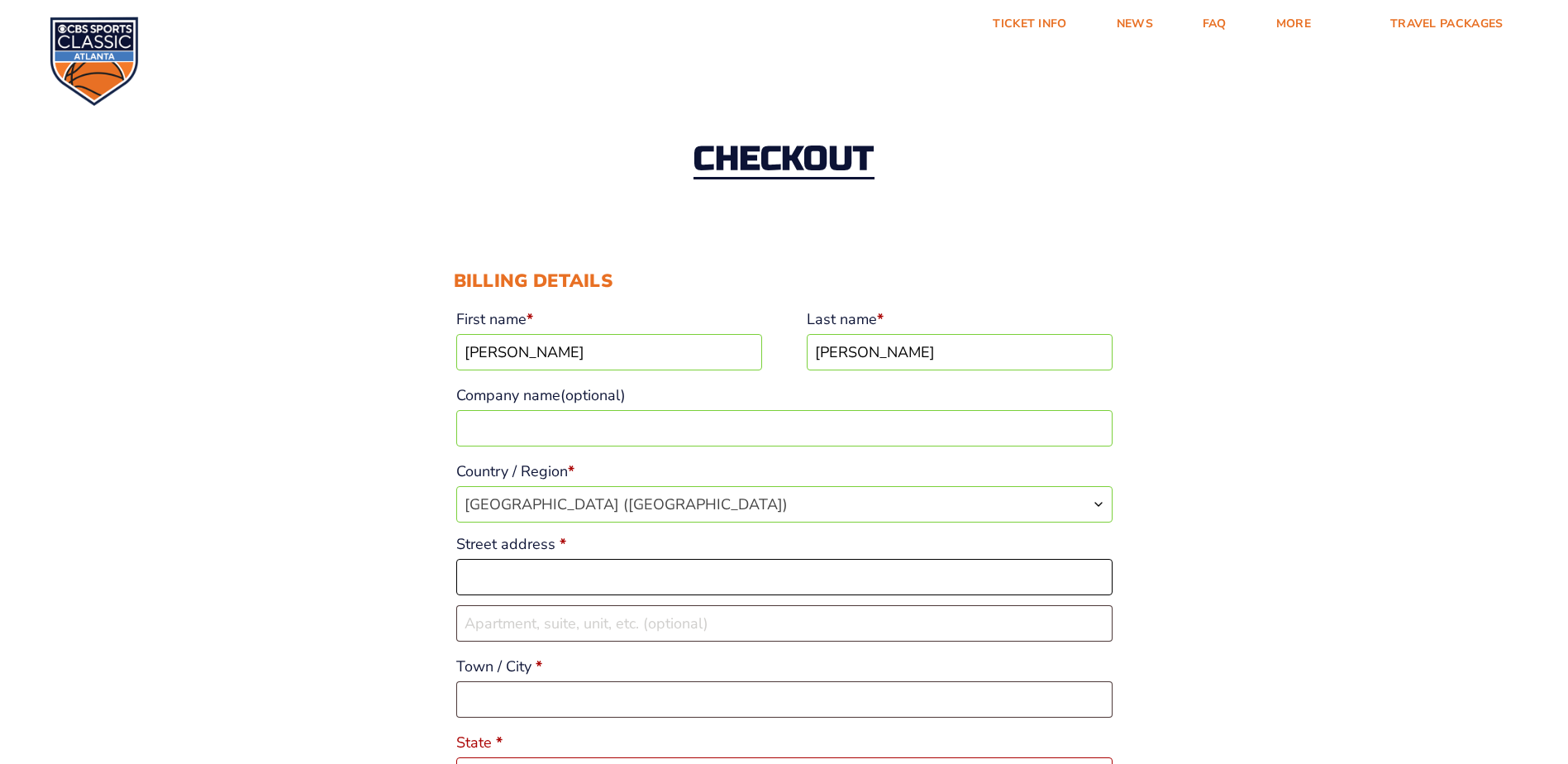
click at [491, 580] on input "Street address *" at bounding box center [784, 577] width 656 height 36
click at [545, 579] on input "Street address *" at bounding box center [784, 577] width 656 height 36
type input "5895 Rush Branch Rd."
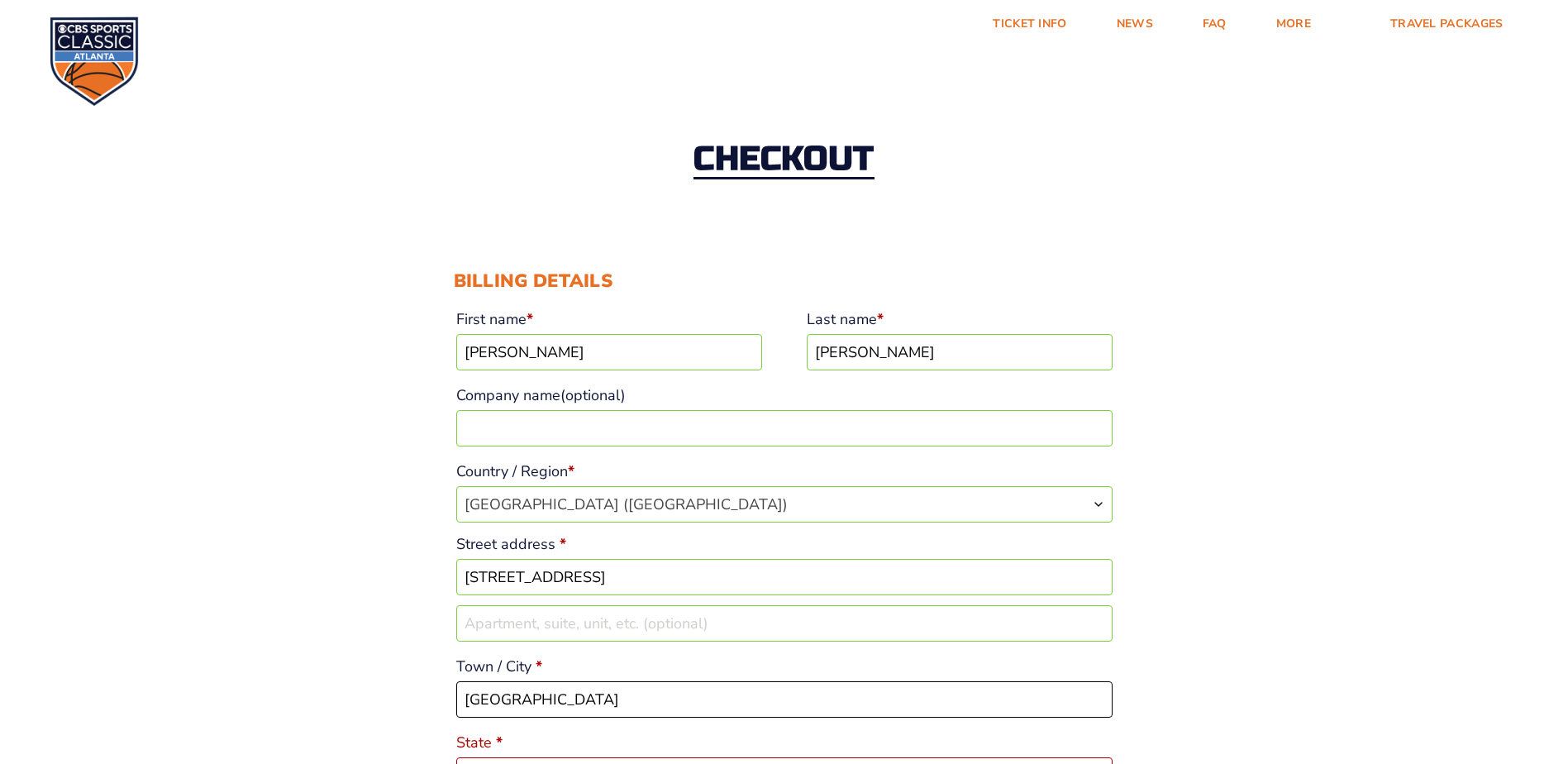
type input "Somerset"
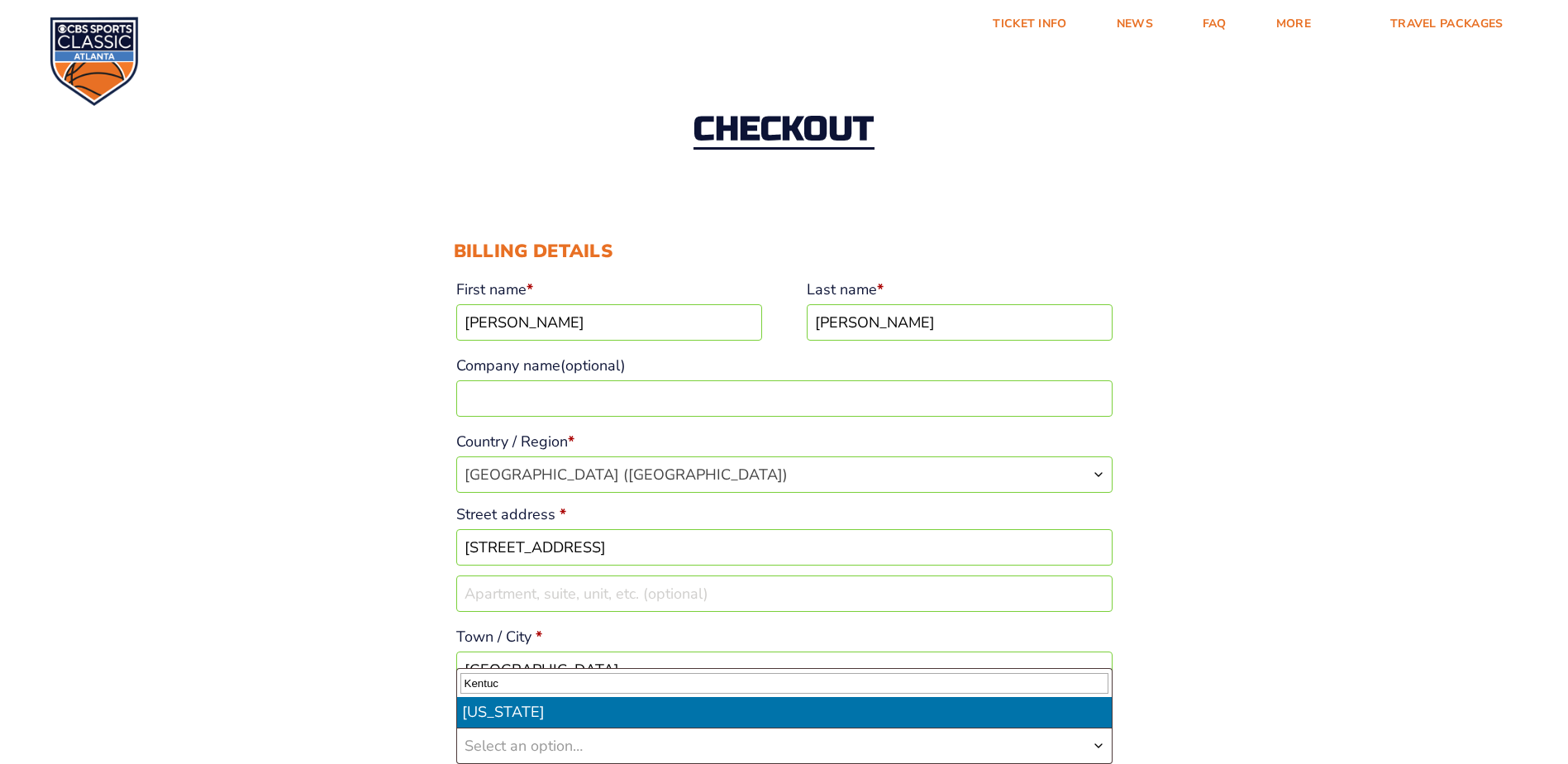
type input "Kentuc"
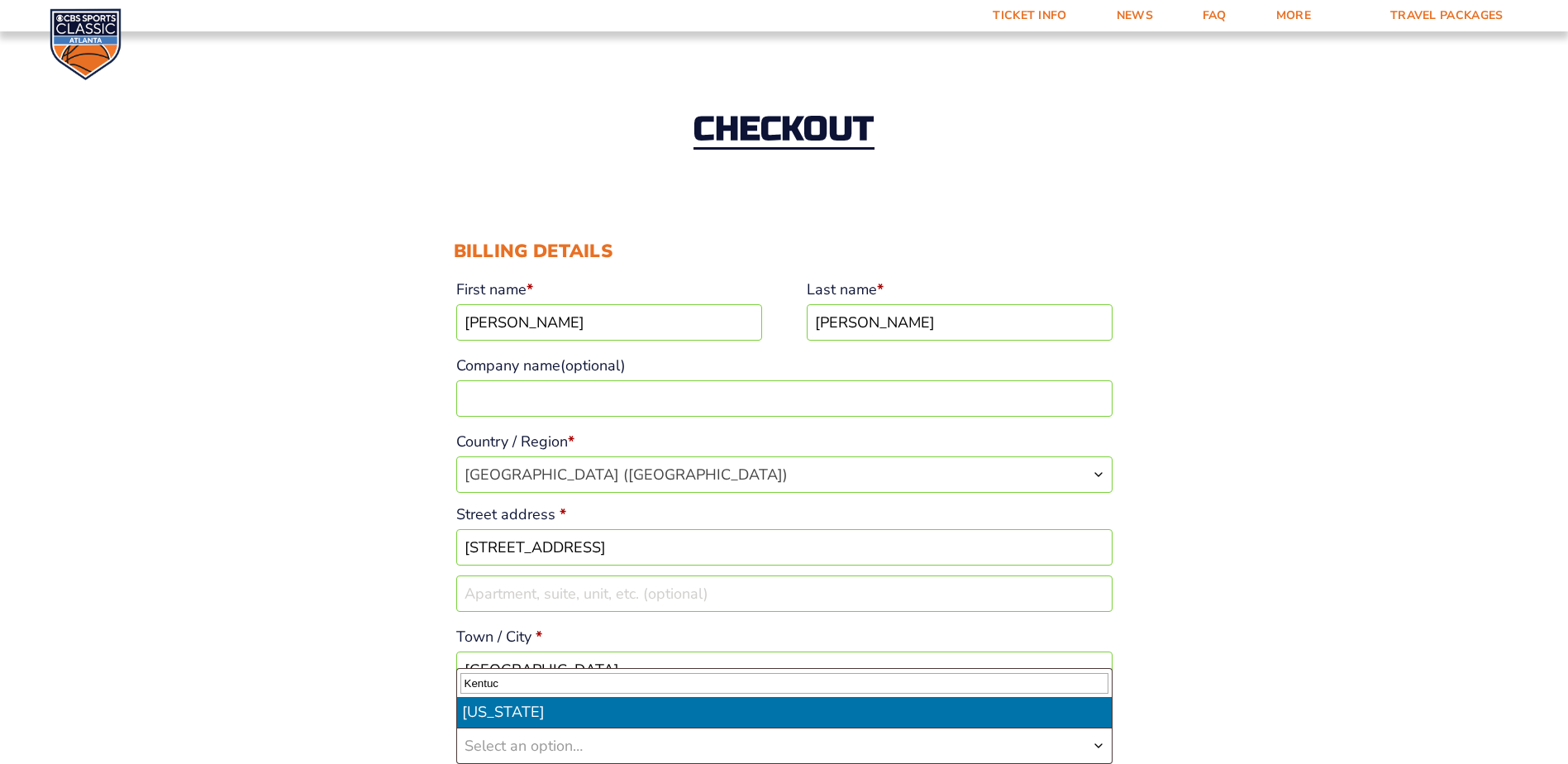
scroll to position [112, 0]
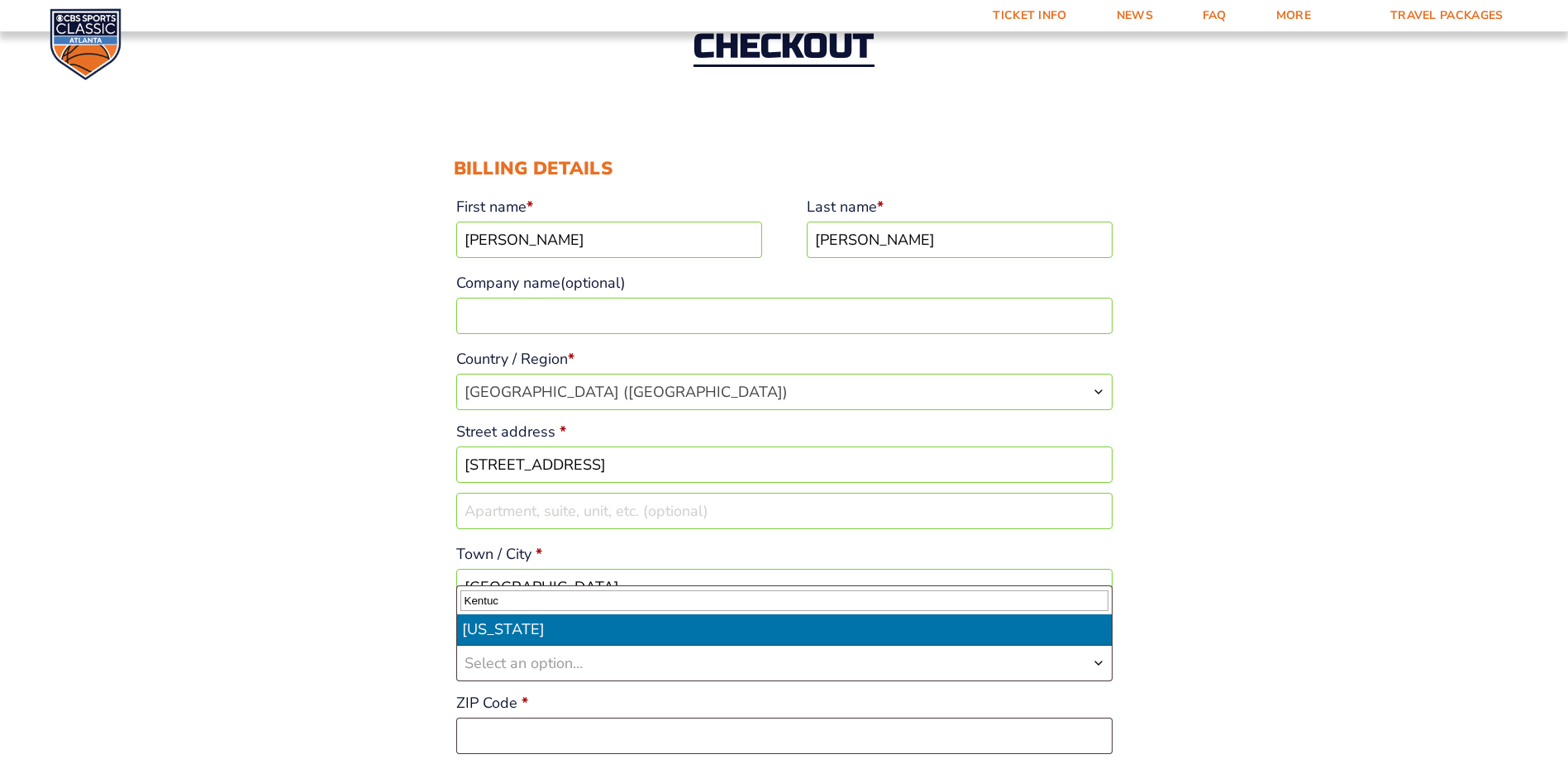
select select "KY"
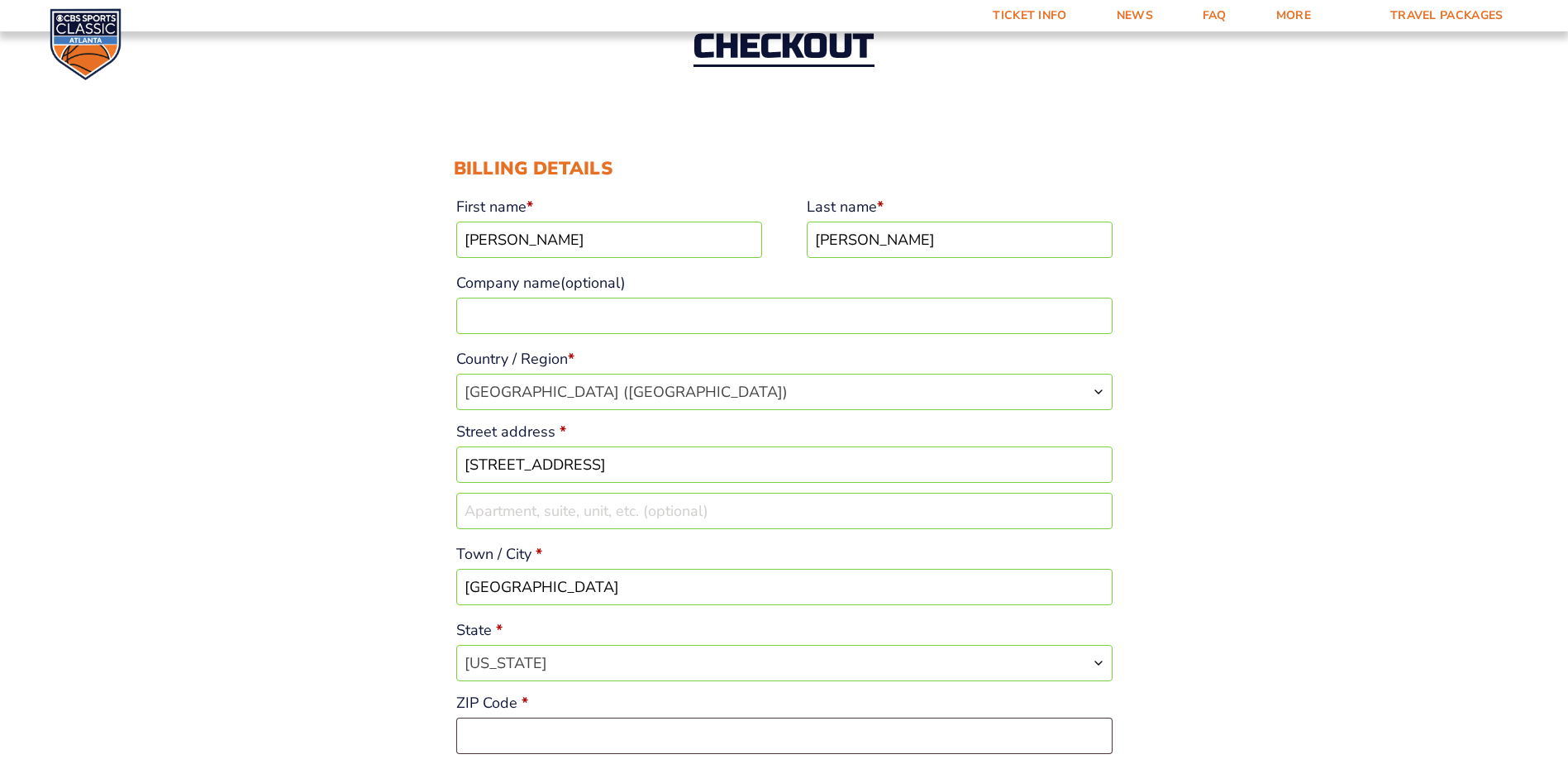
scroll to position [278, 0]
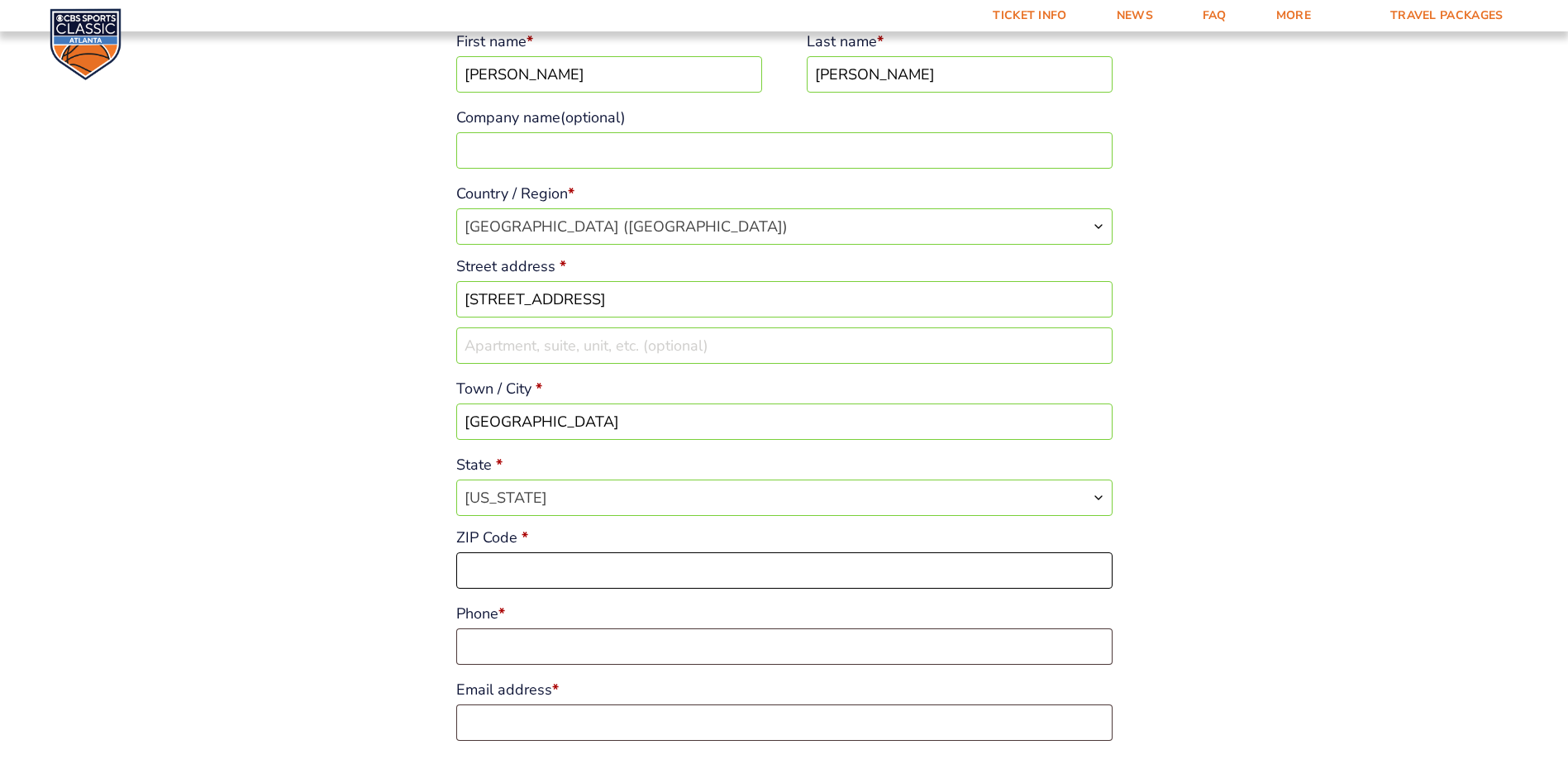
click at [498, 568] on input "ZIP Code *" at bounding box center [784, 570] width 656 height 36
type input "42501"
type input "6062716952"
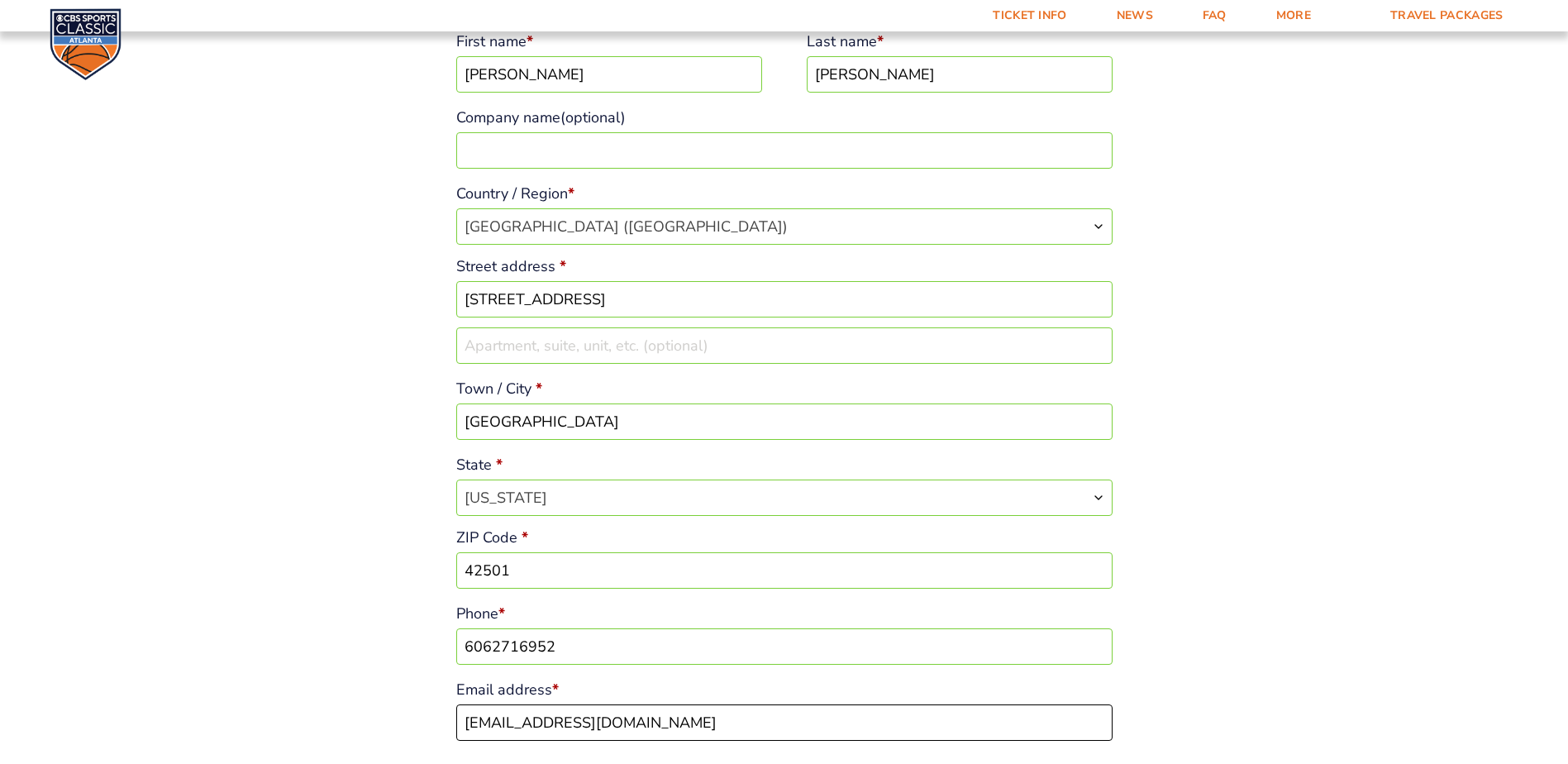
type input "rmarcum1014@gmail.com"
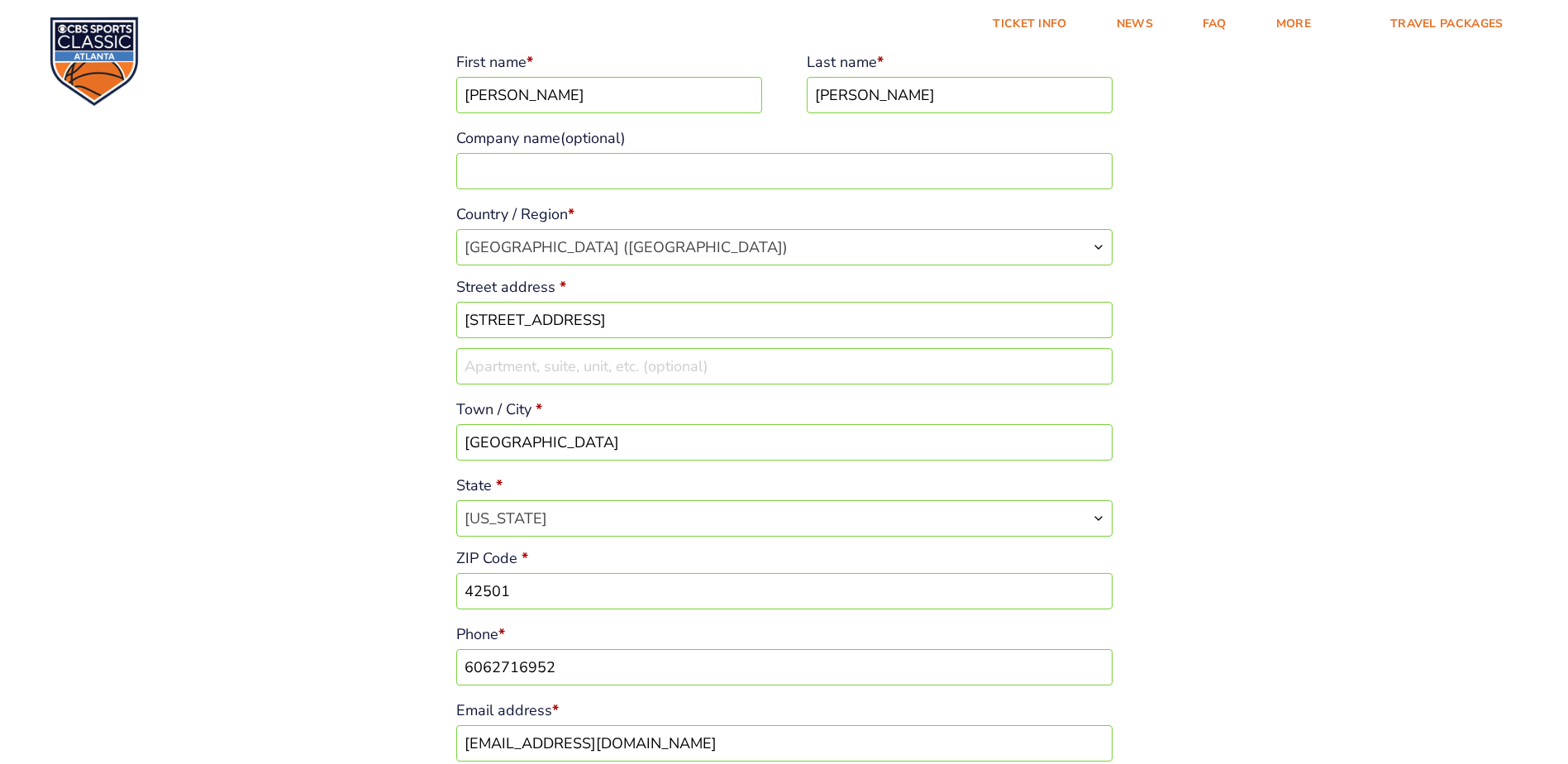
scroll to position [0, 0]
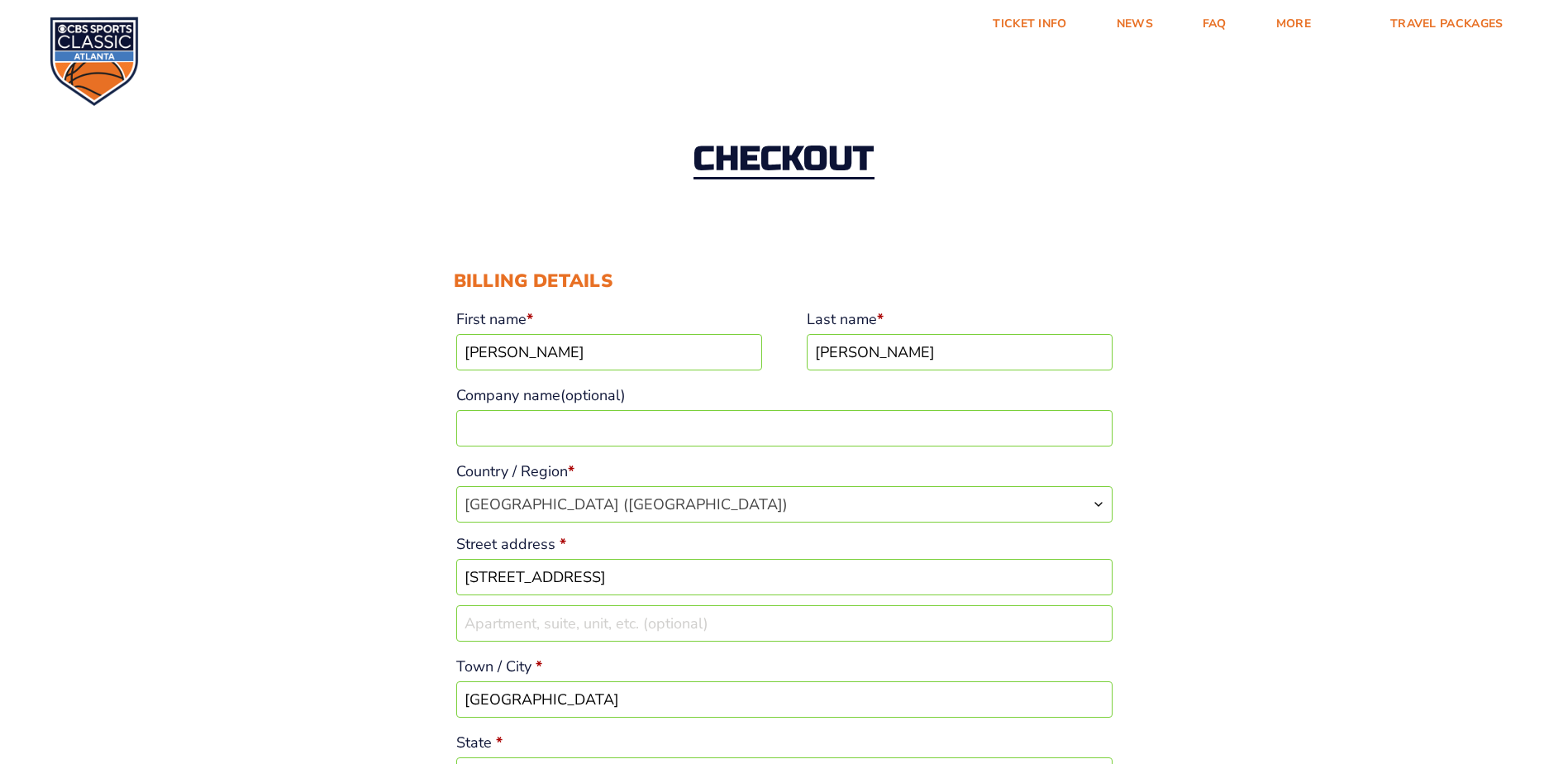
click at [1486, 135] on div "Checkout" at bounding box center [784, 161] width 1568 height 180
click at [1442, 132] on div "Checkout" at bounding box center [784, 161] width 1568 height 180
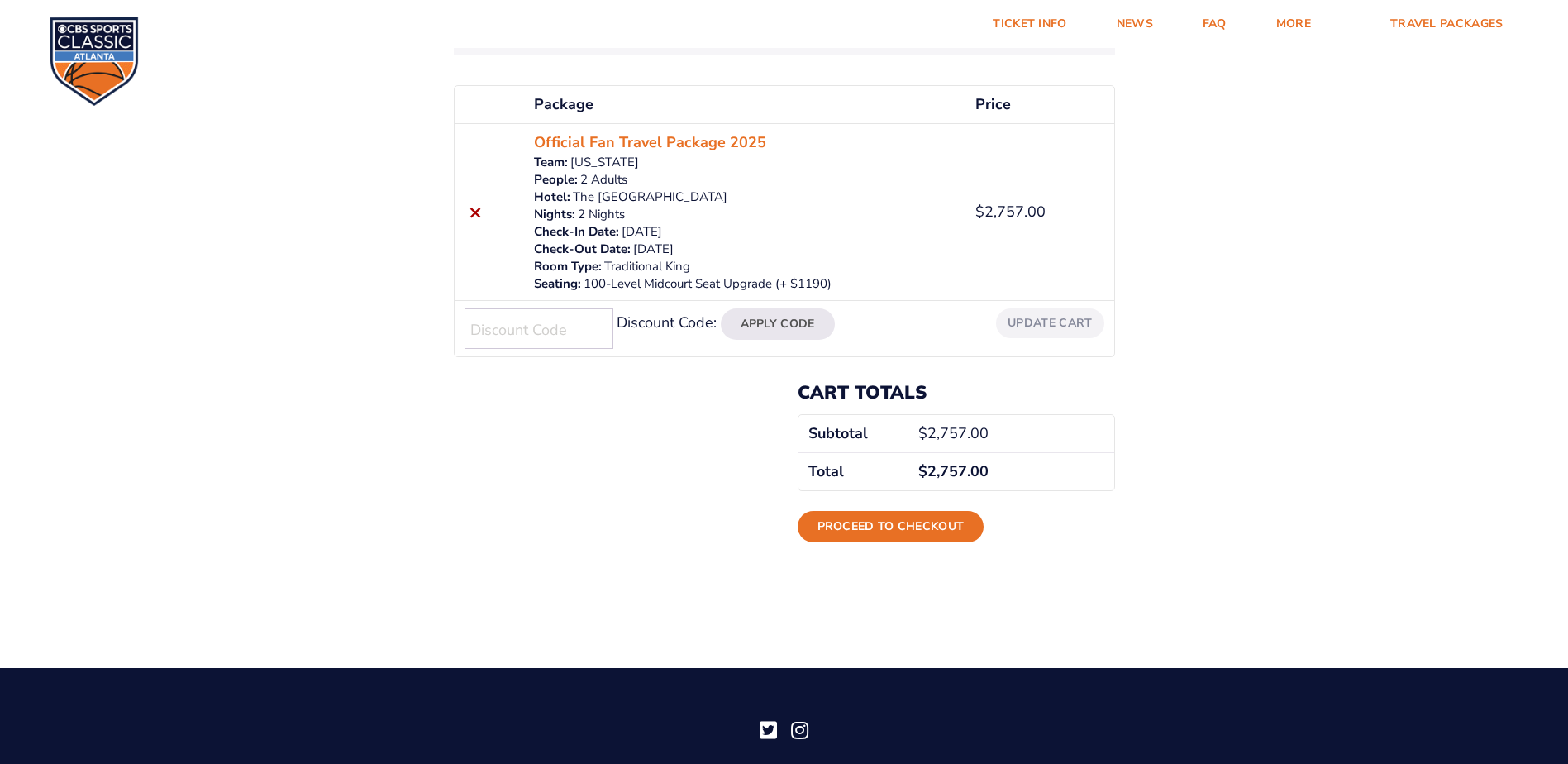
scroll to position [165, 0]
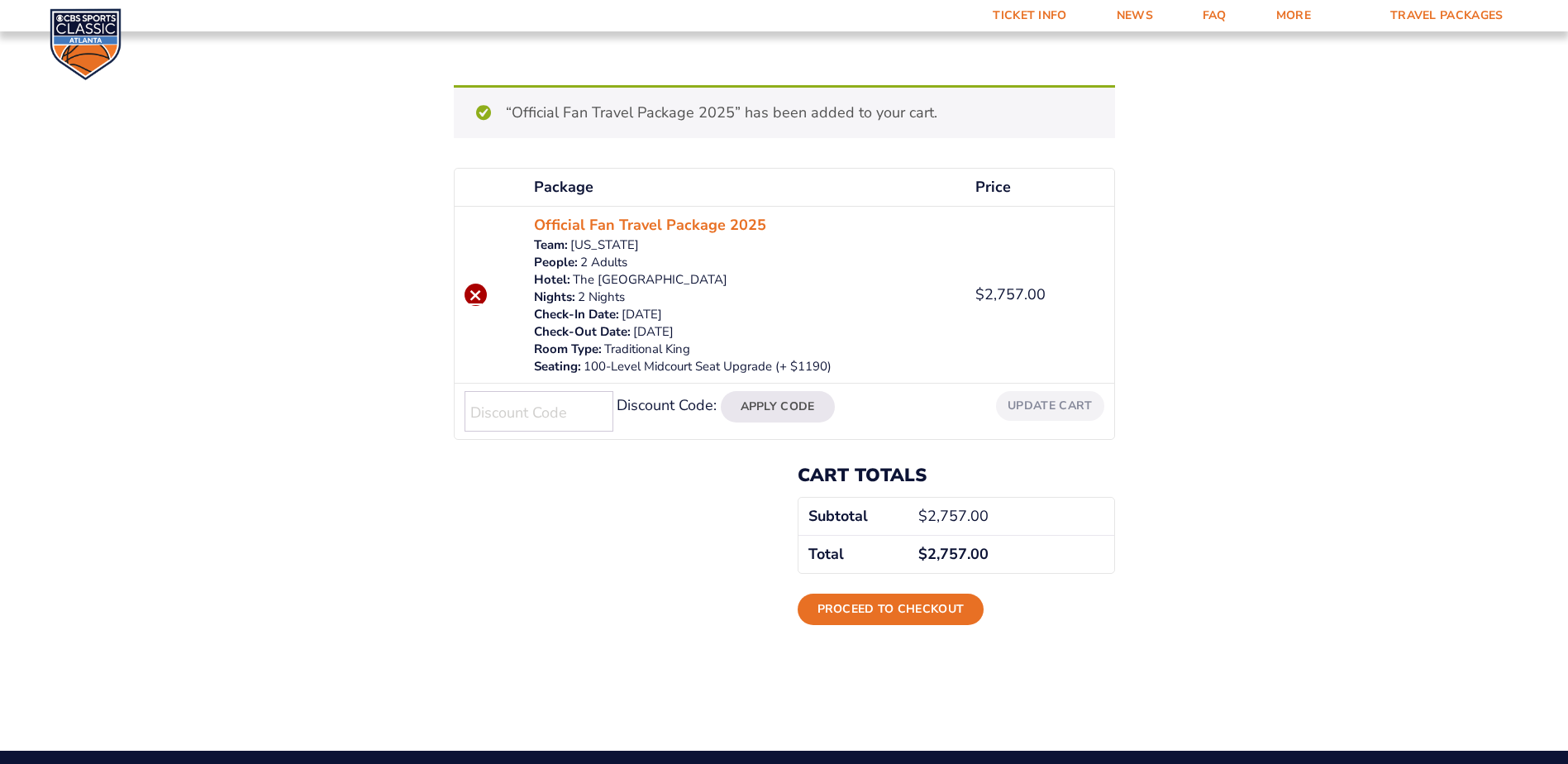
click at [479, 301] on link "×" at bounding box center [476, 295] width 23 height 23
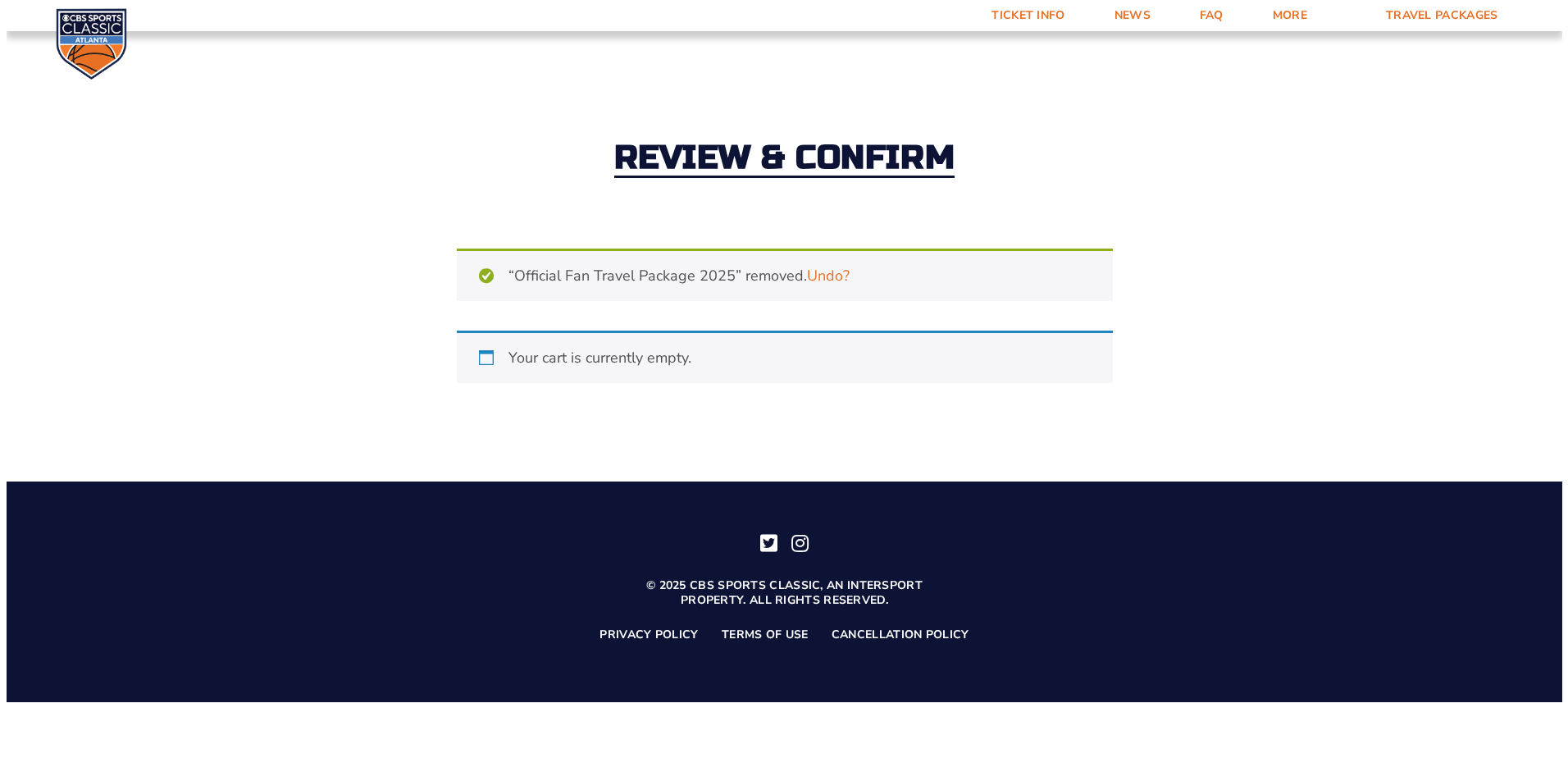
scroll to position [0, 0]
